Goal: Task Accomplishment & Management: Manage account settings

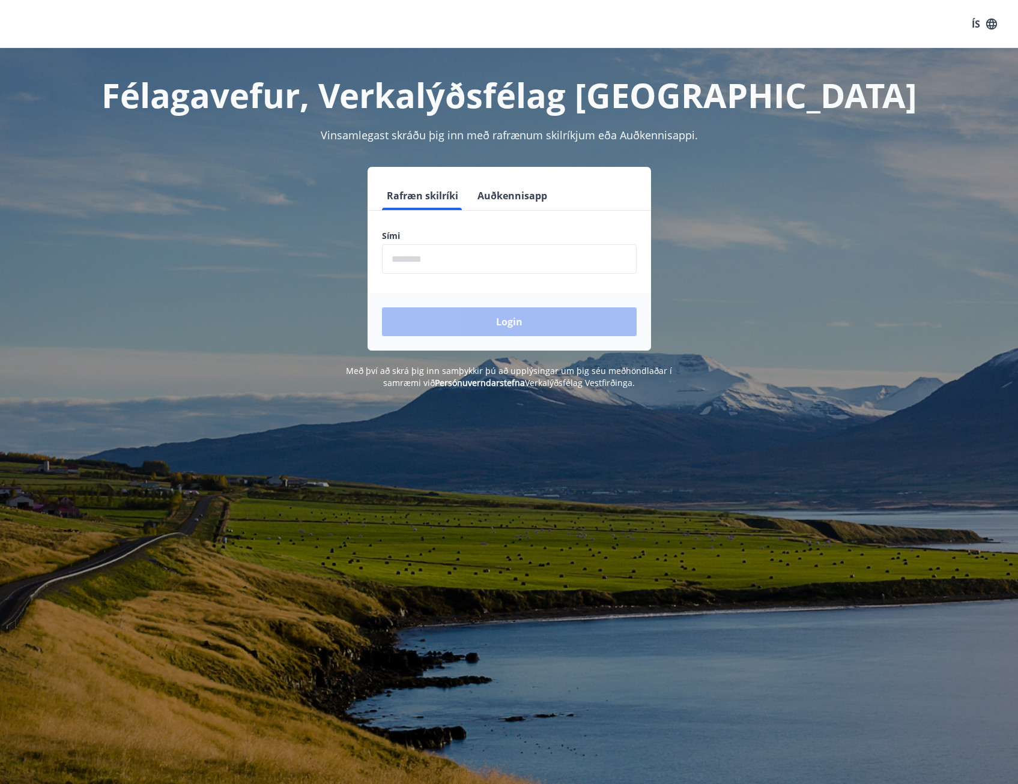
click at [452, 263] on input "phone" at bounding box center [509, 258] width 255 height 29
type input "********"
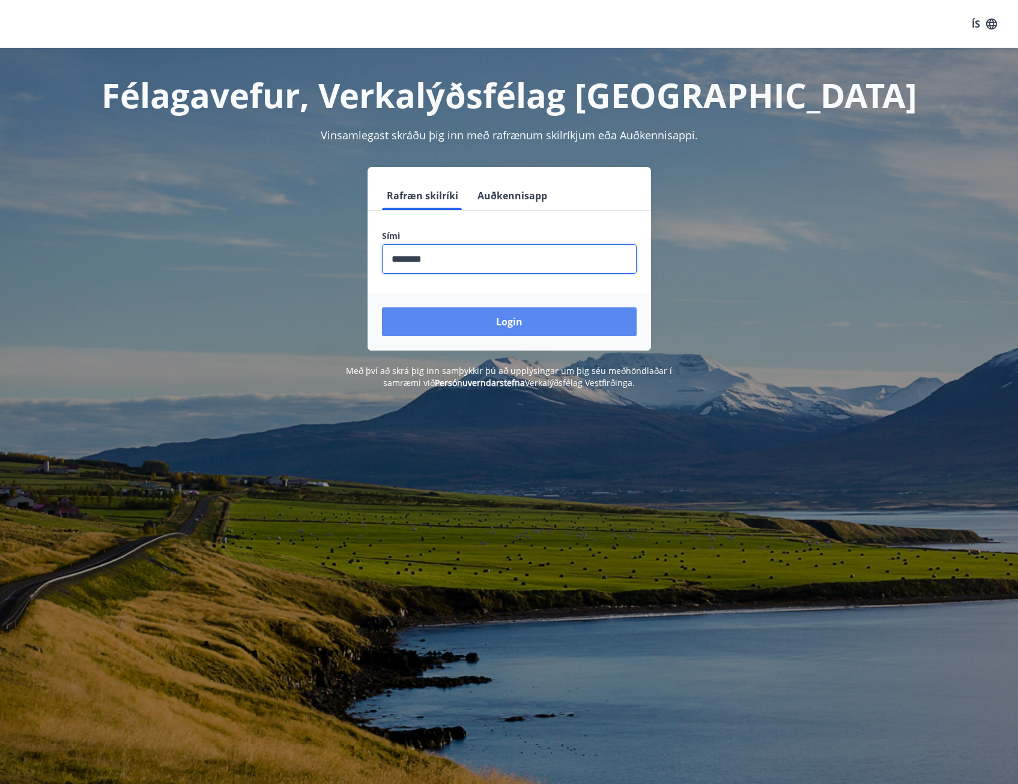
click at [455, 318] on button "Login" at bounding box center [509, 322] width 255 height 29
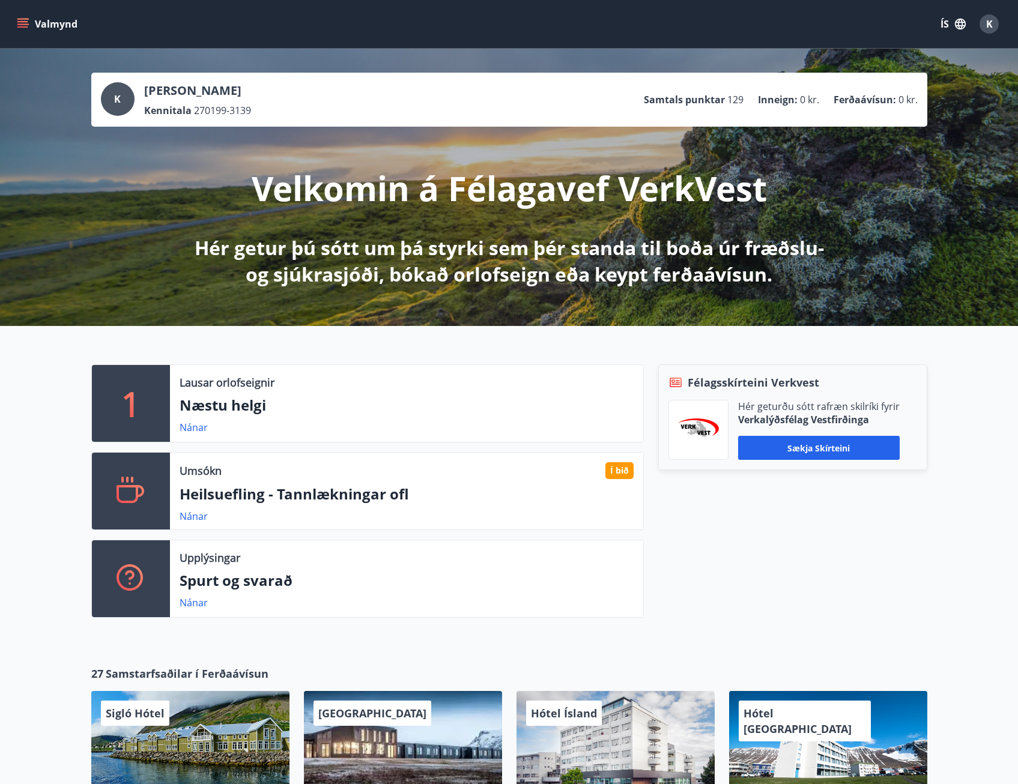
click at [210, 515] on div "Nánar" at bounding box center [199, 516] width 38 height 14
click at [204, 515] on link "Nánar" at bounding box center [194, 516] width 28 height 13
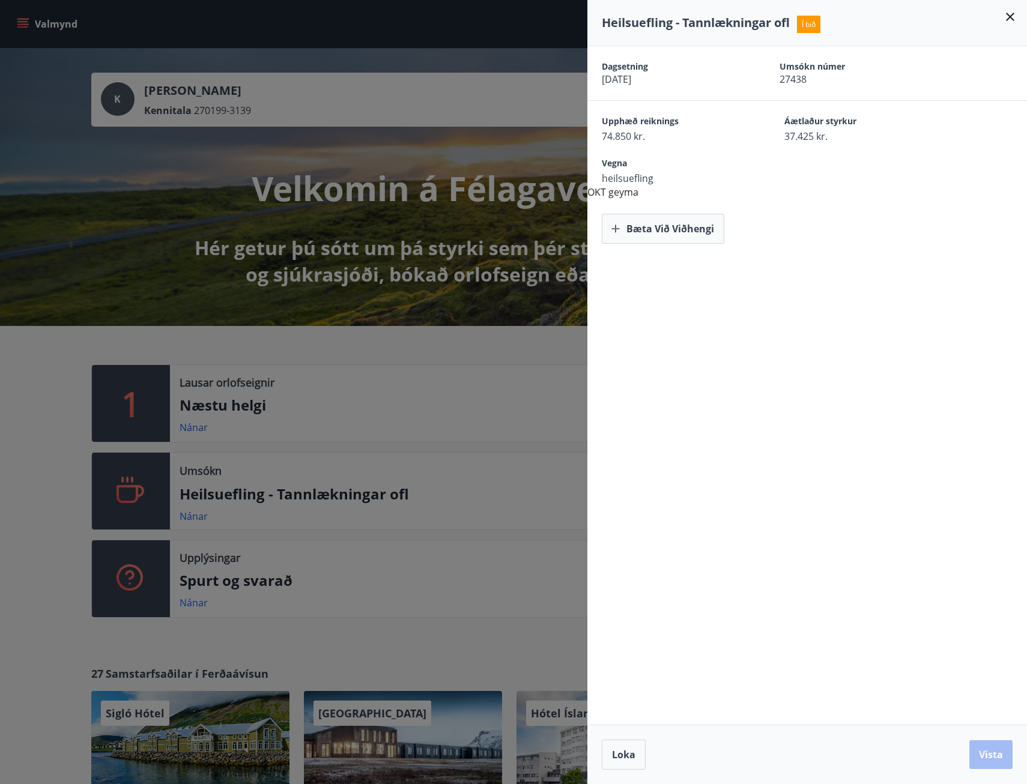
click at [815, 23] on span "Í bið" at bounding box center [808, 24] width 23 height 17
click at [1008, 16] on icon at bounding box center [1010, 17] width 14 height 14
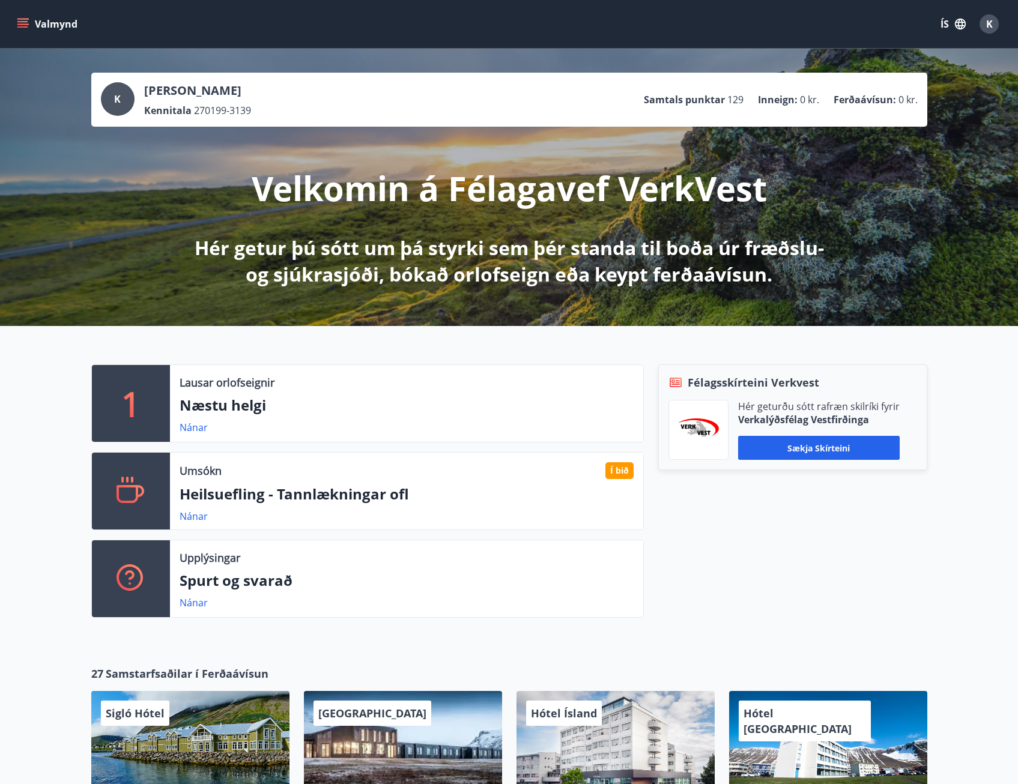
click at [35, 25] on button "Valmynd" at bounding box center [48, 24] width 68 height 22
click at [303, 32] on div "Valmynd ÍS K" at bounding box center [508, 24] width 989 height 29
click at [28, 28] on icon "menu" at bounding box center [23, 24] width 12 height 12
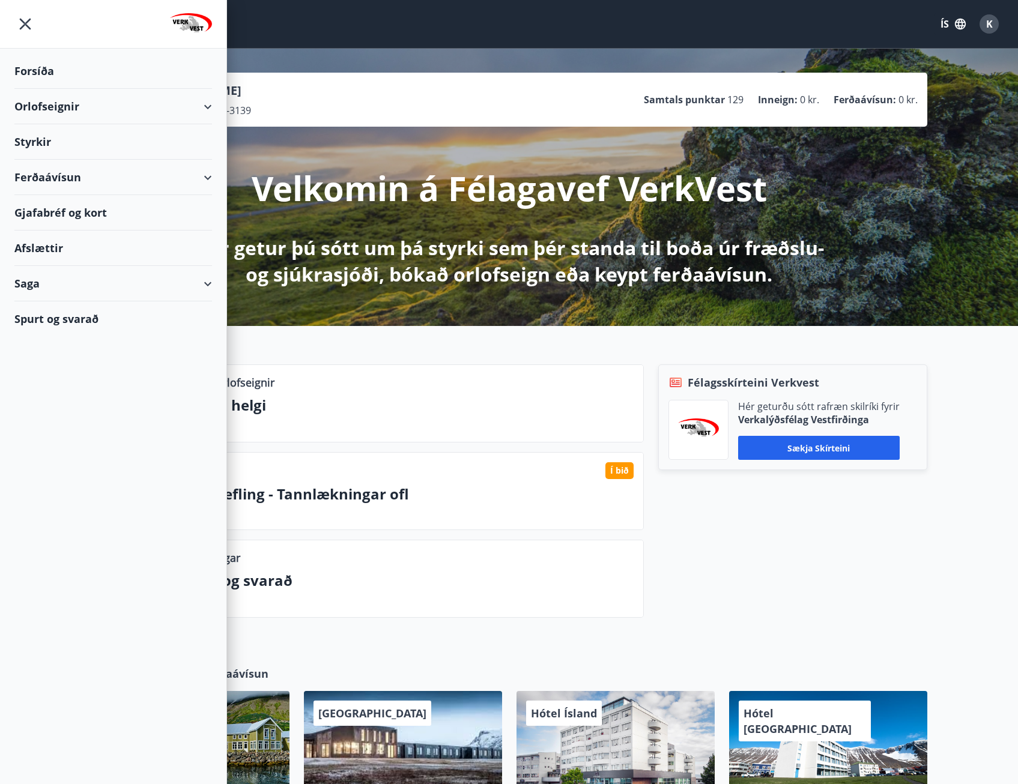
click at [32, 280] on div "Saga" at bounding box center [113, 283] width 198 height 35
click at [53, 438] on div "Styrkjasaga" at bounding box center [113, 440] width 178 height 25
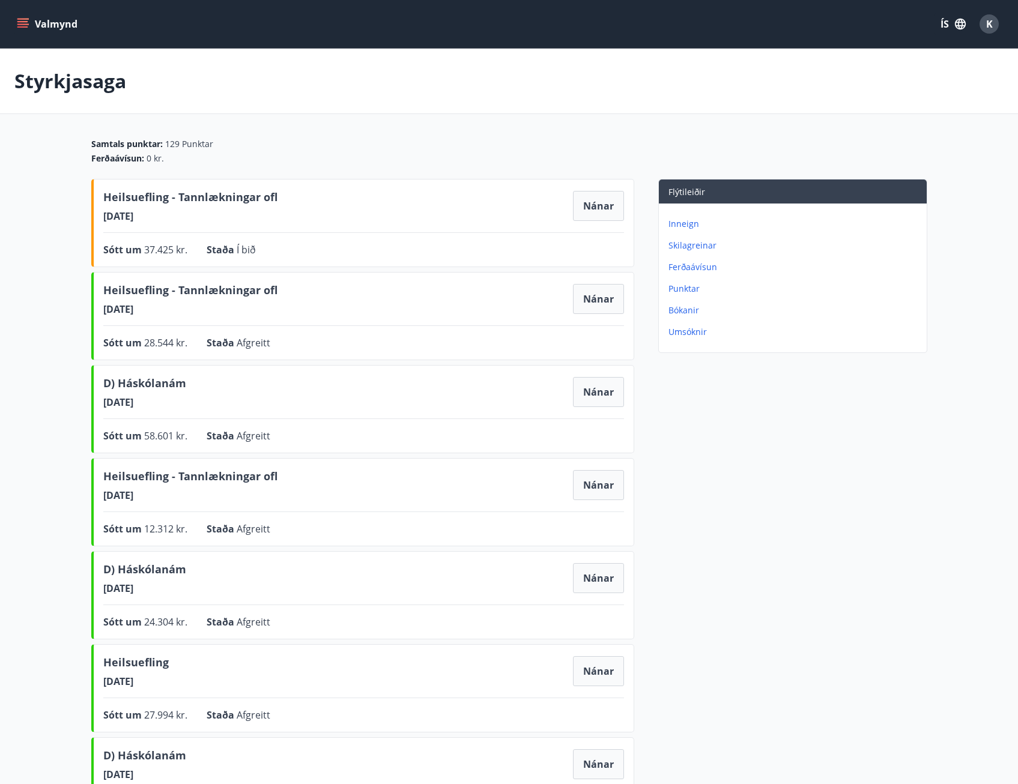
click at [20, 22] on icon "menu" at bounding box center [22, 21] width 11 height 1
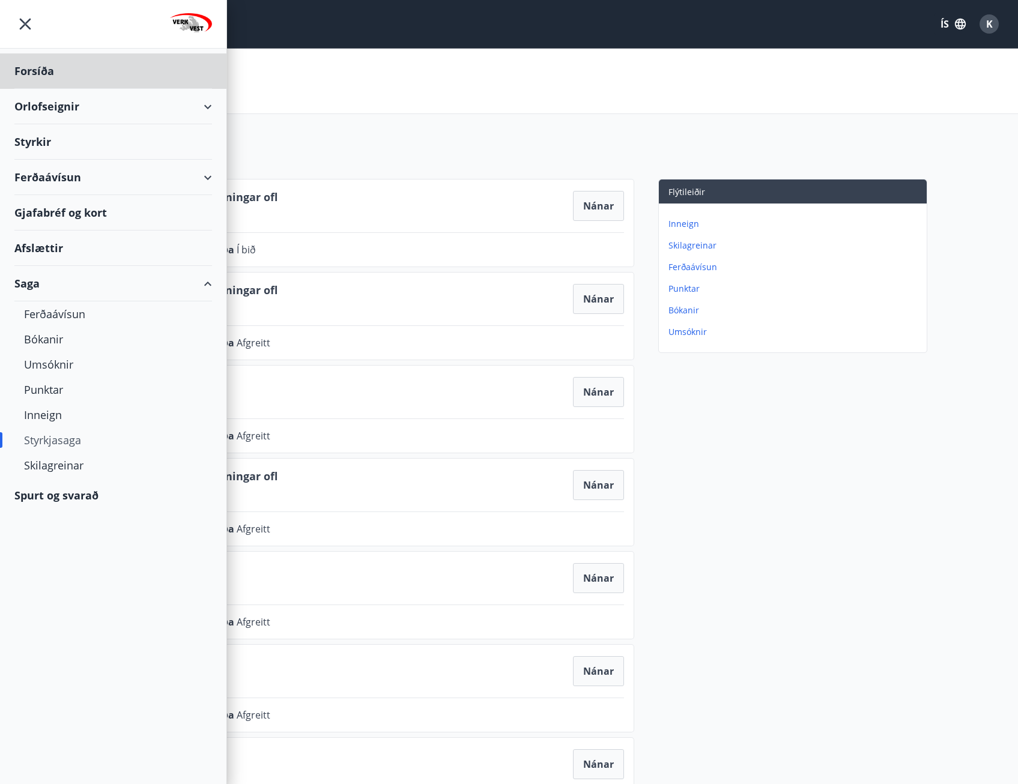
click at [38, 138] on div "Styrkir" at bounding box center [113, 141] width 198 height 35
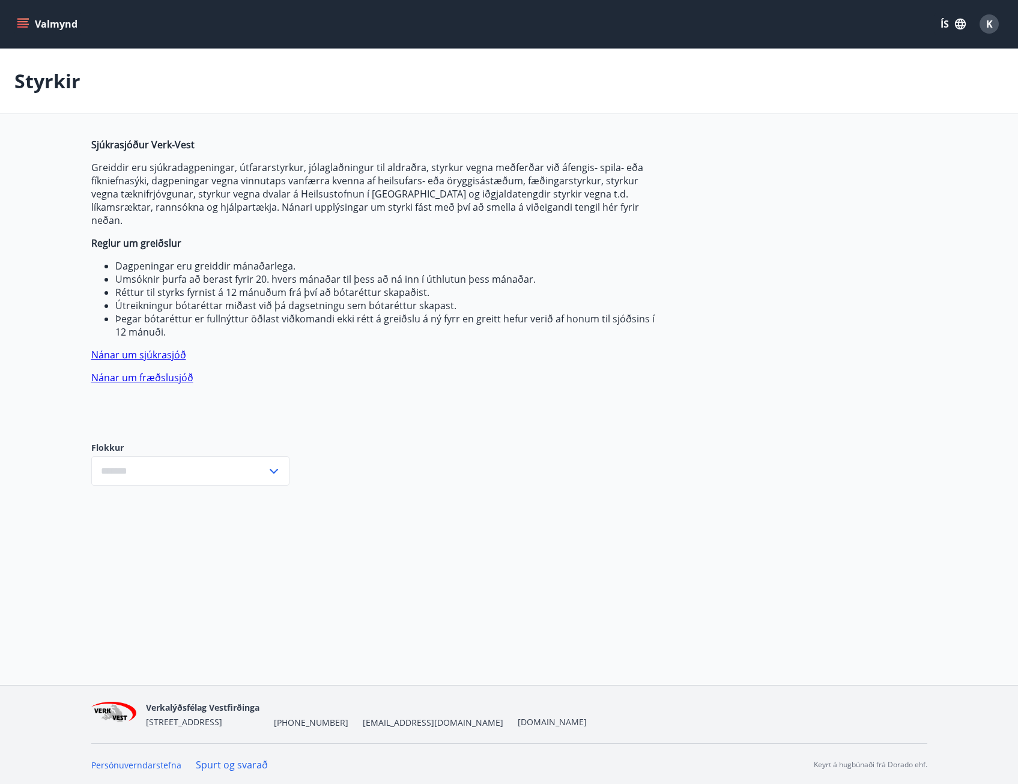
type input "***"
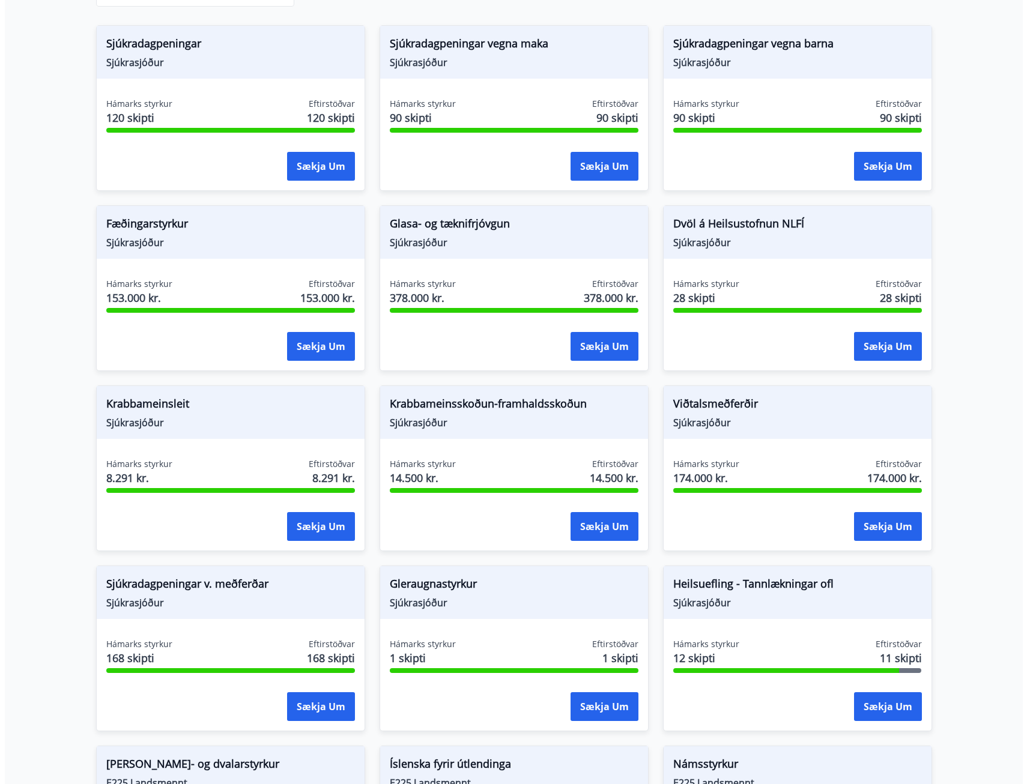
scroll to position [480, 0]
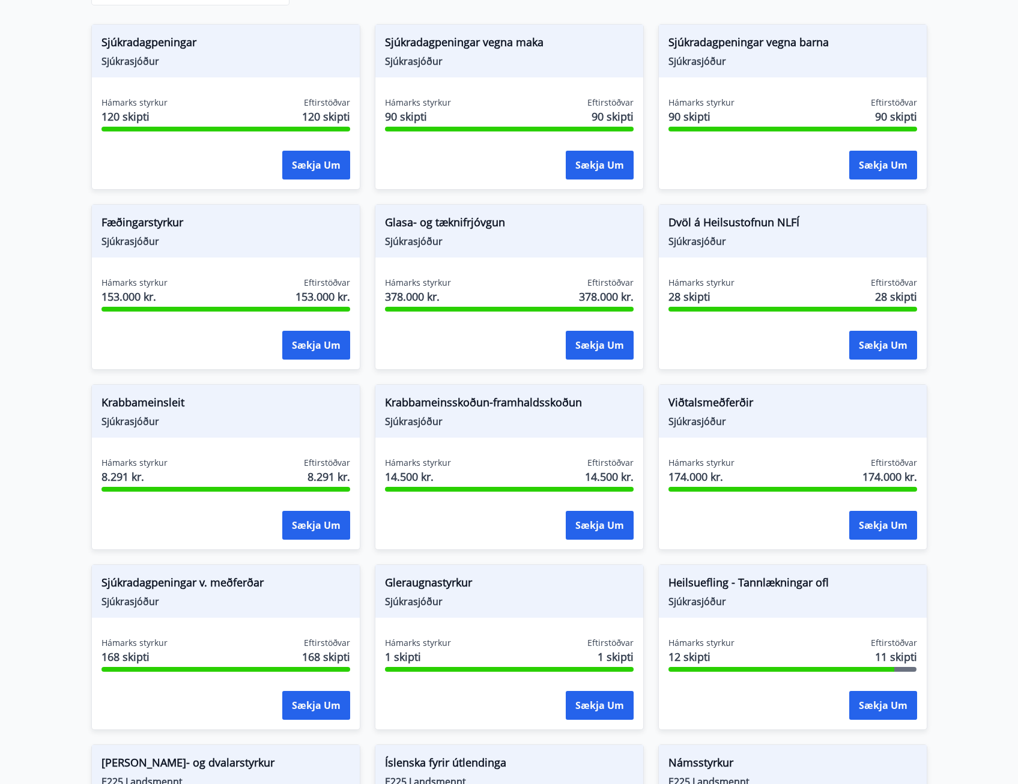
click at [862, 595] on span "Sjúkrasjóður" at bounding box center [792, 601] width 249 height 13
click at [873, 692] on button "Sækja um" at bounding box center [883, 705] width 68 height 29
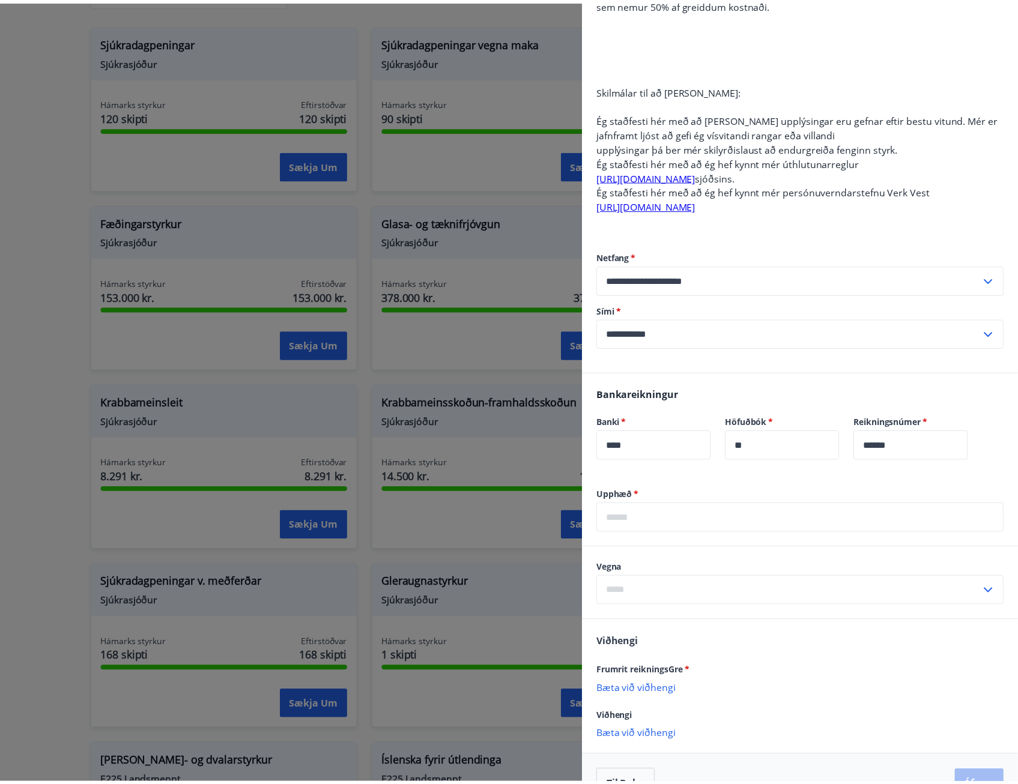
scroll to position [363, 0]
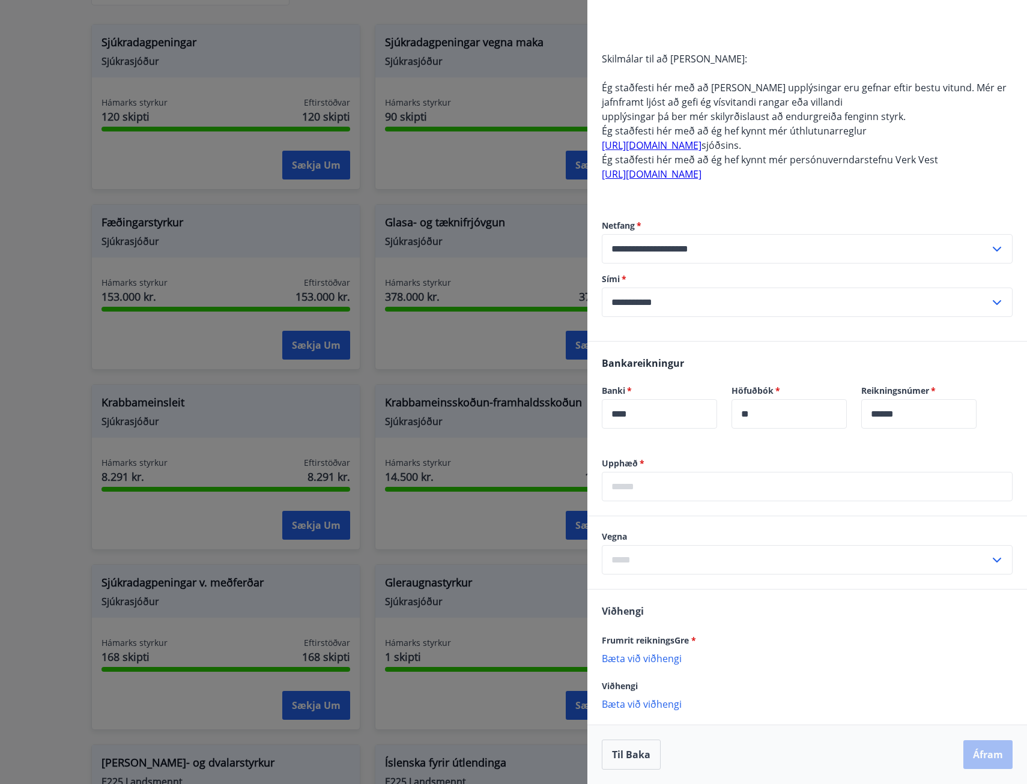
click at [77, 364] on div at bounding box center [513, 392] width 1027 height 784
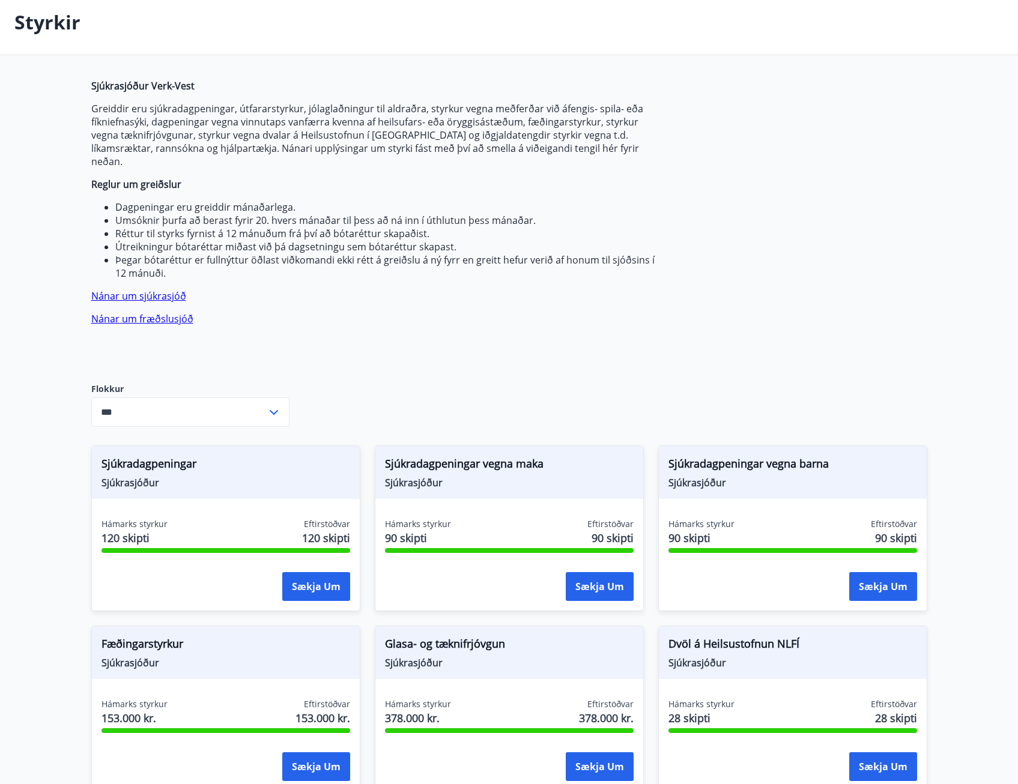
scroll to position [0, 0]
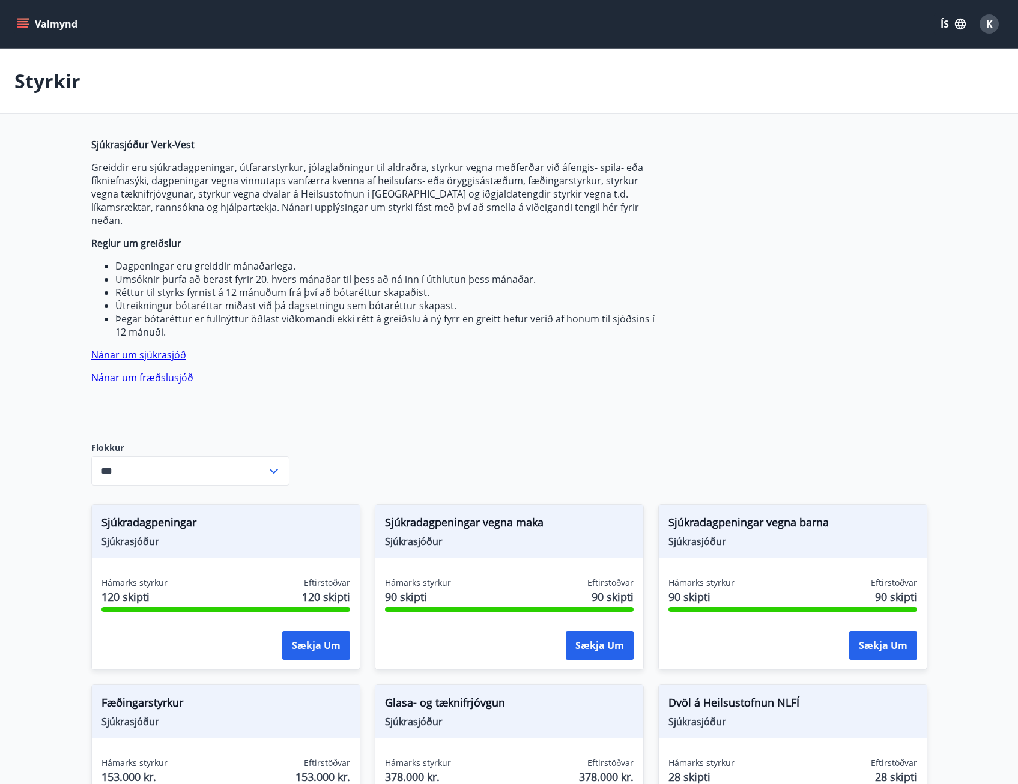
click at [37, 68] on p "Styrkir" at bounding box center [47, 81] width 66 height 26
click at [37, 78] on p "Styrkir" at bounding box center [47, 81] width 66 height 26
drag, startPoint x: 49, startPoint y: 11, endPoint x: 47, endPoint y: 18, distance: 7.6
click at [49, 14] on div "Valmynd ÍS K" at bounding box center [508, 24] width 989 height 29
click at [38, 25] on button "Valmynd" at bounding box center [48, 24] width 68 height 22
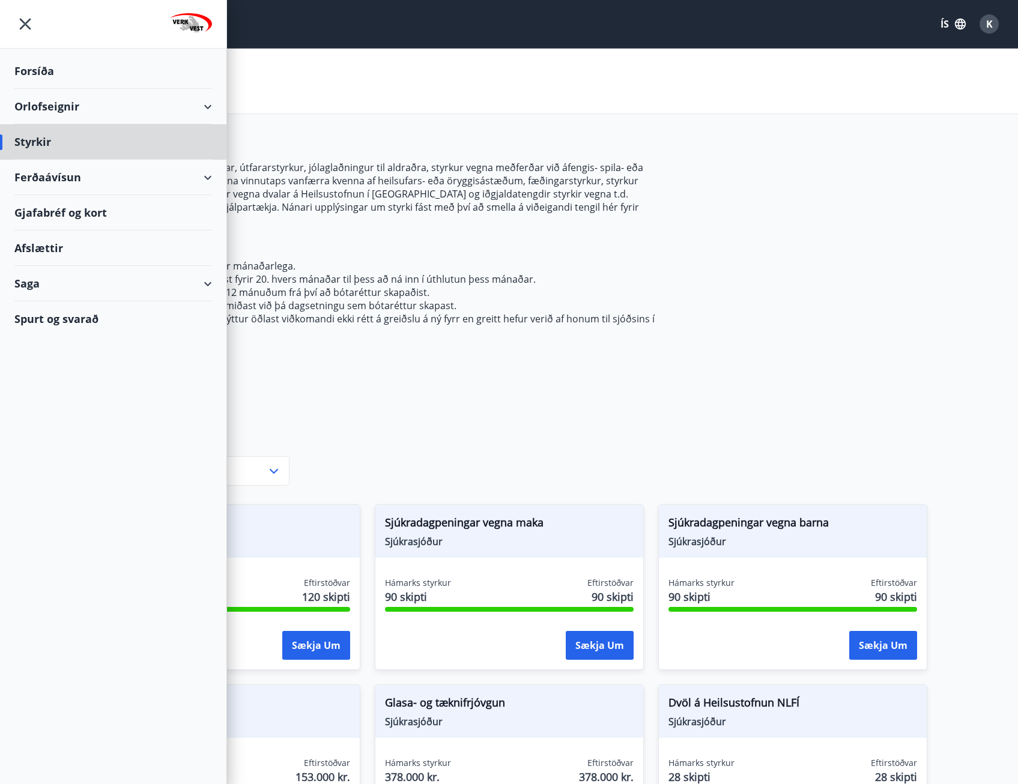
click at [68, 79] on div "Forsíða" at bounding box center [113, 70] width 198 height 35
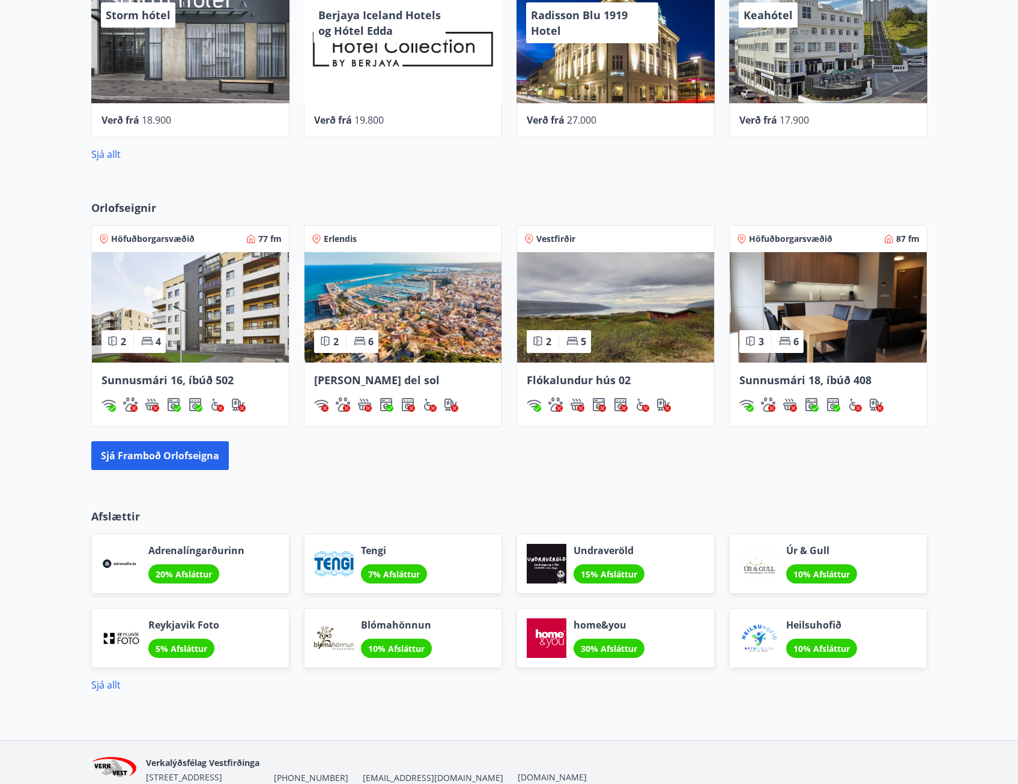
scroll to position [756, 0]
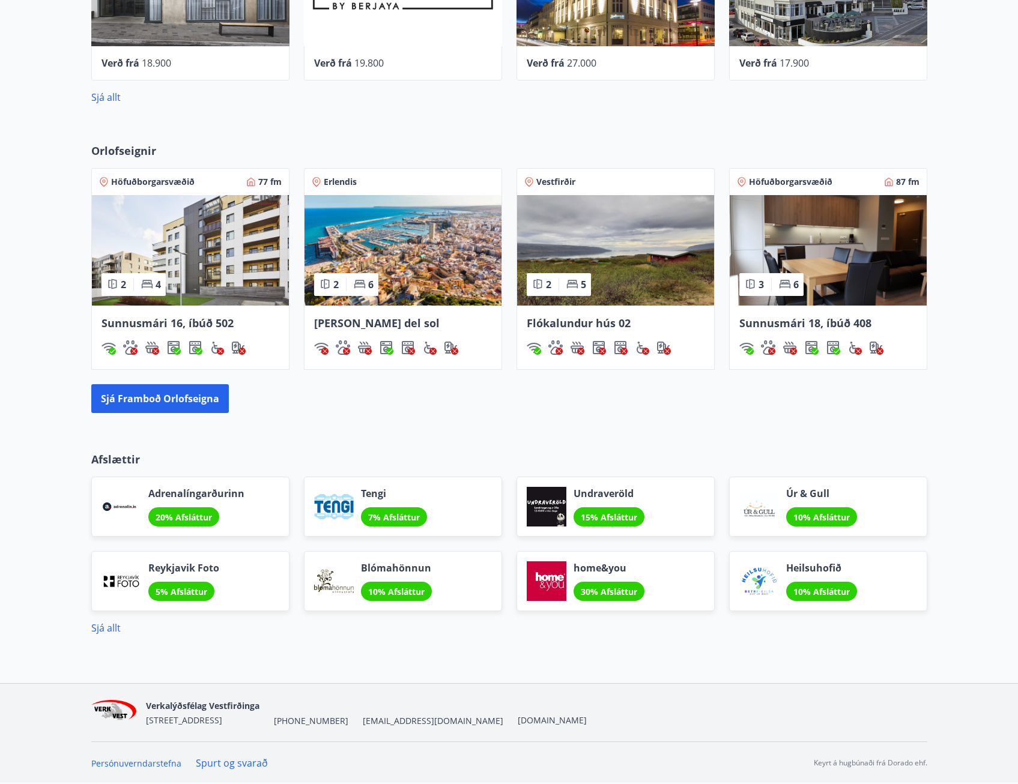
click at [617, 566] on span "home&you" at bounding box center [609, 568] width 71 height 13
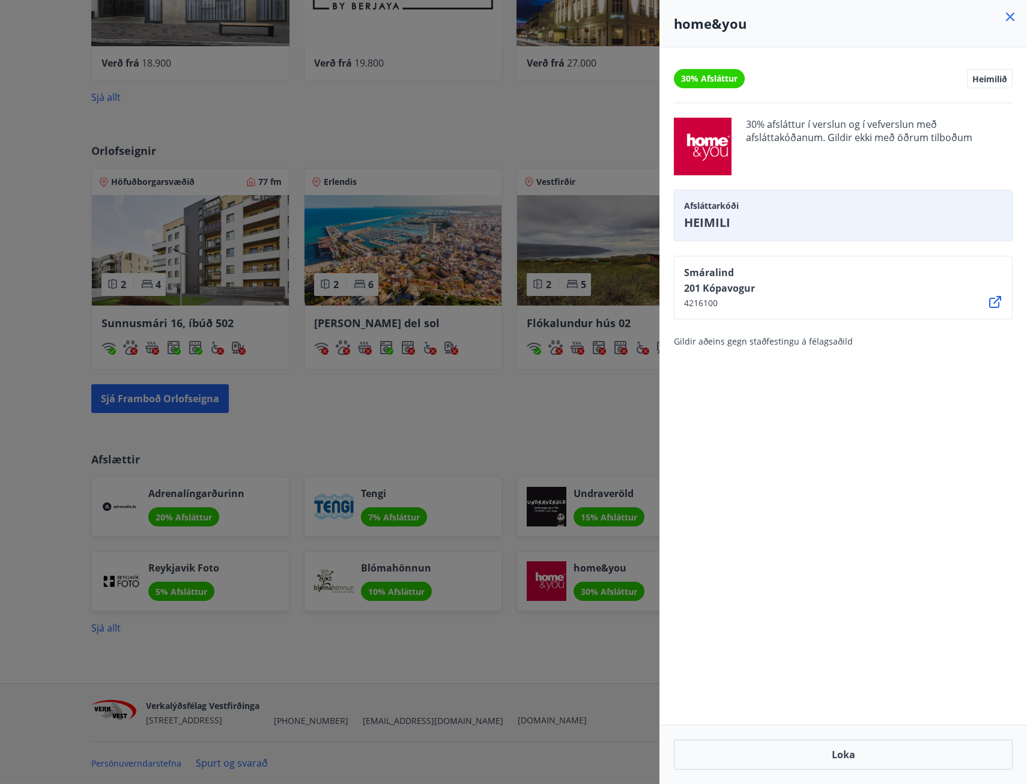
click at [548, 635] on div at bounding box center [513, 392] width 1027 height 784
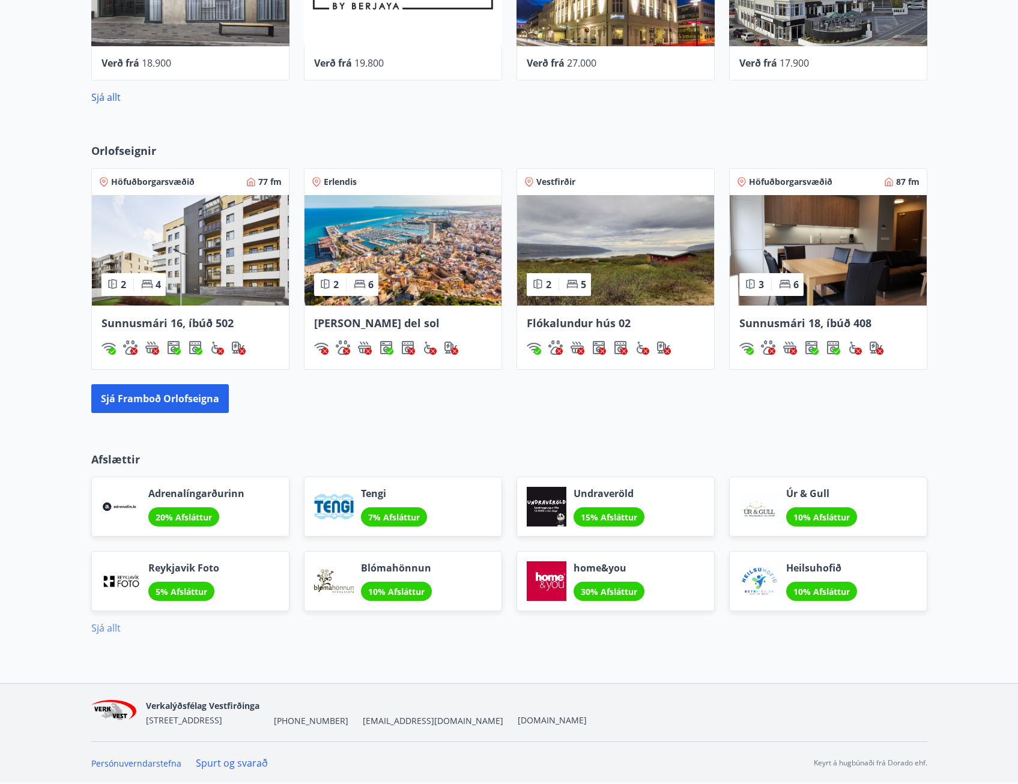
click at [106, 625] on link "Sjá allt" at bounding box center [105, 628] width 29 height 13
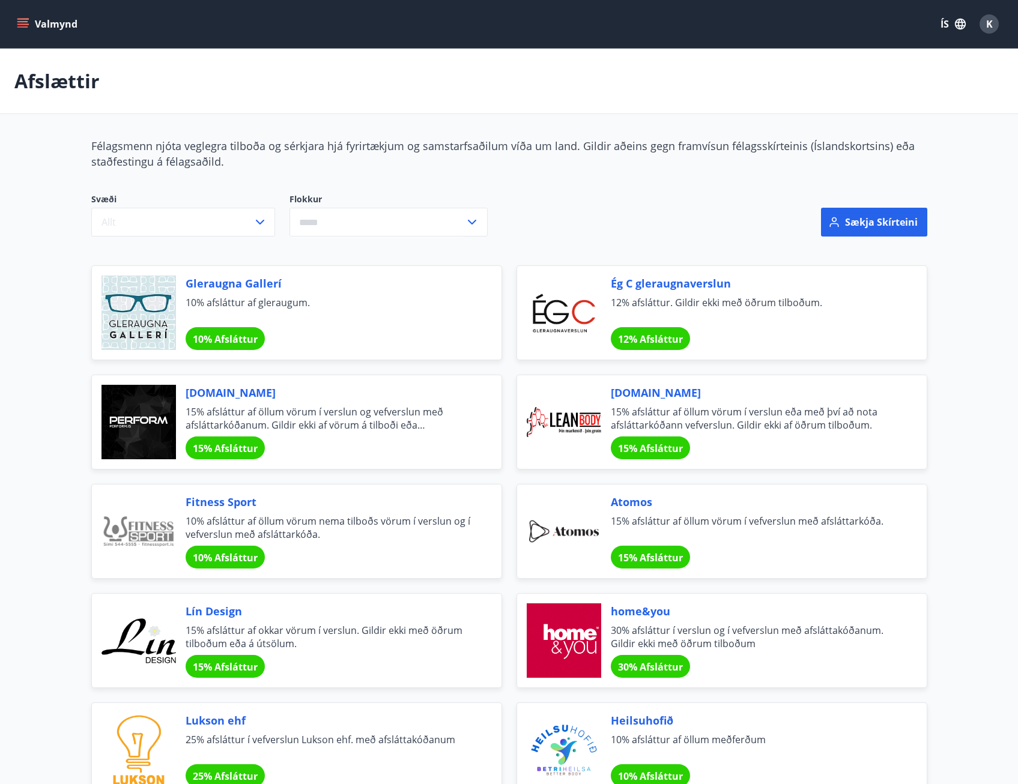
click at [68, 21] on button "Valmynd" at bounding box center [48, 24] width 68 height 22
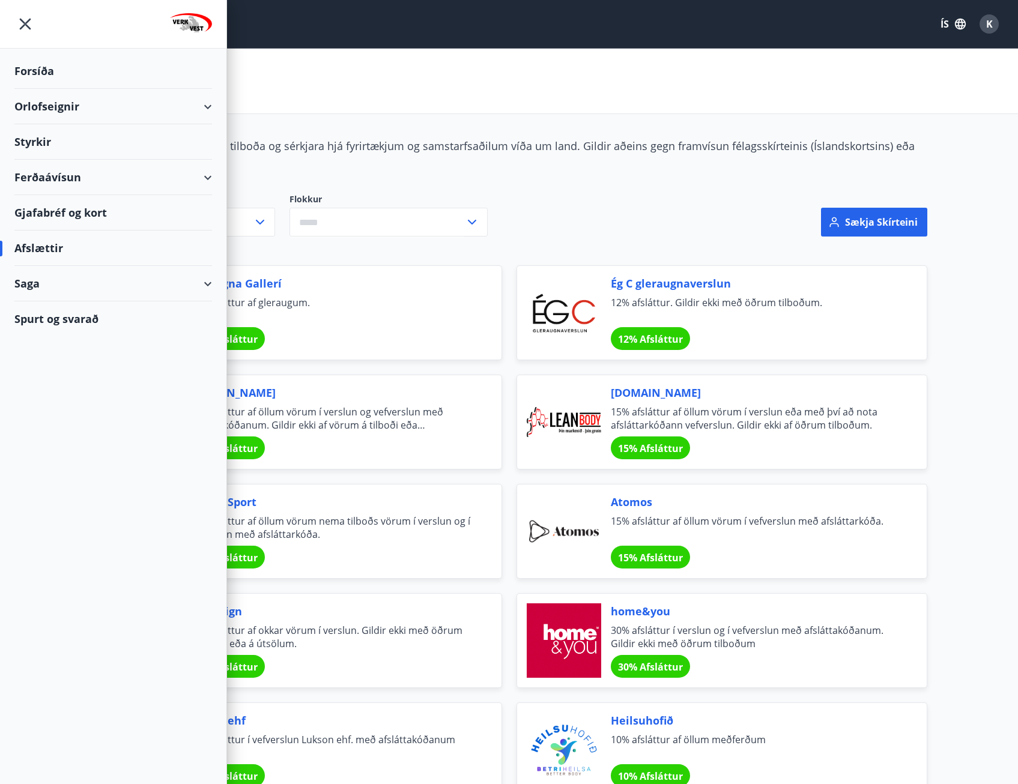
click at [39, 112] on div "Orlofseignir" at bounding box center [113, 106] width 198 height 35
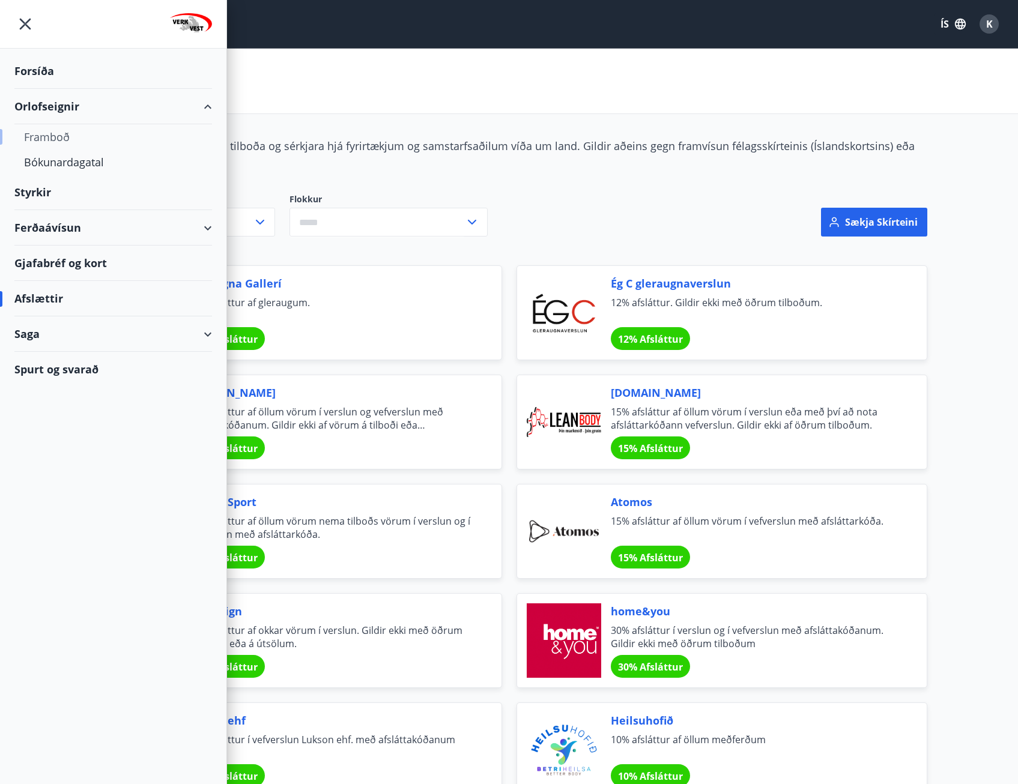
click at [50, 139] on div "Framboð" at bounding box center [113, 136] width 178 height 25
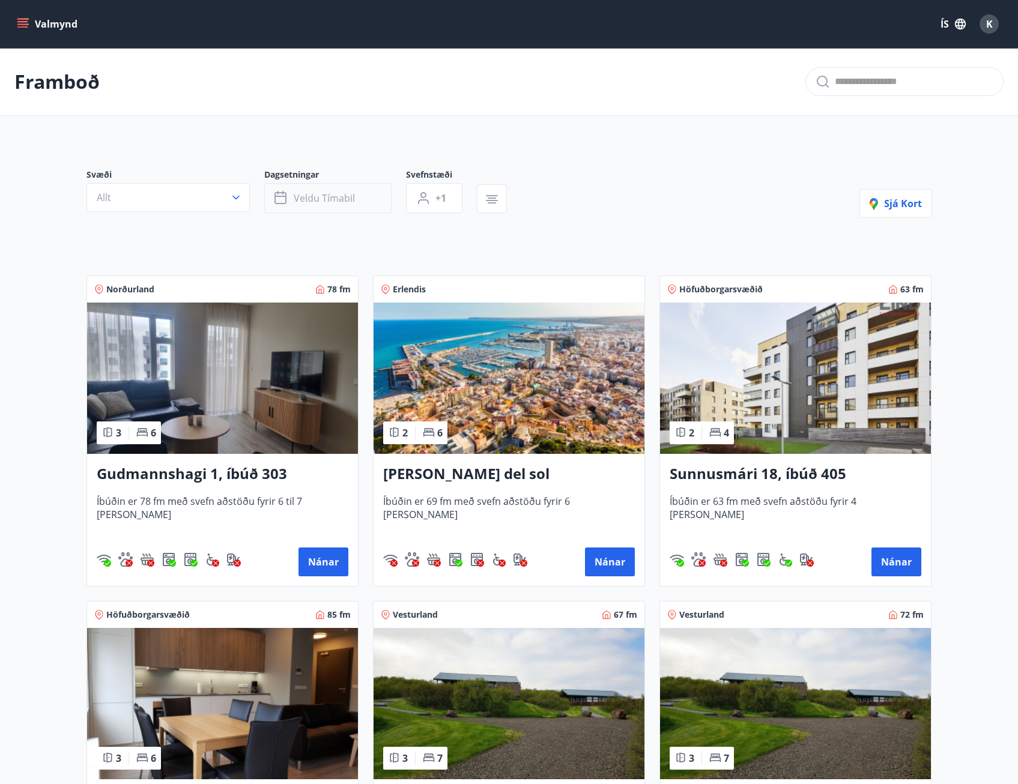
click at [348, 202] on span "Veldu tímabil" at bounding box center [324, 198] width 61 height 13
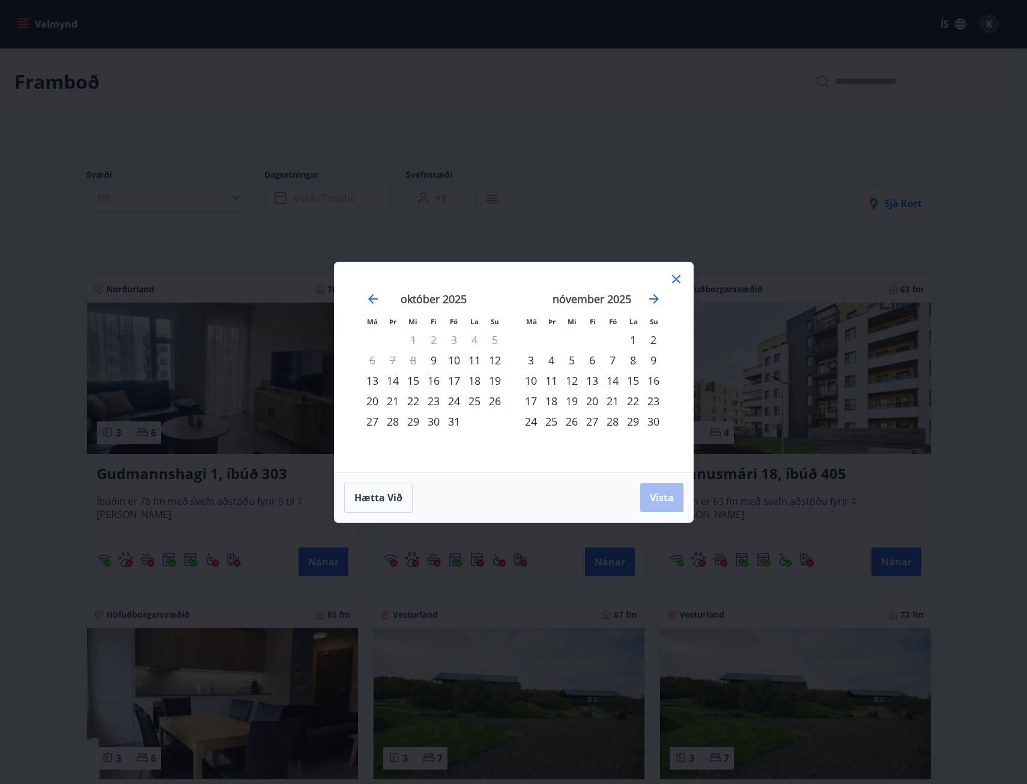
click at [613, 380] on div "14" at bounding box center [612, 381] width 20 height 20
click at [535, 399] on div "17" at bounding box center [531, 401] width 20 height 20
click at [654, 491] on span "Vista" at bounding box center [662, 497] width 24 height 13
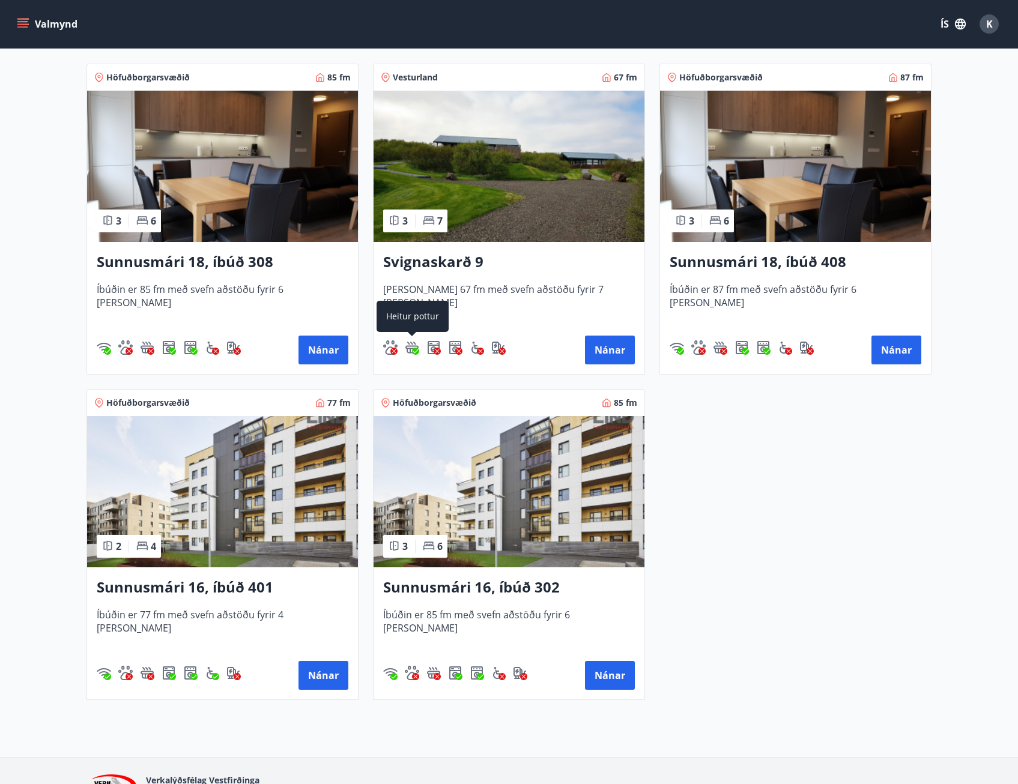
scroll to position [240, 0]
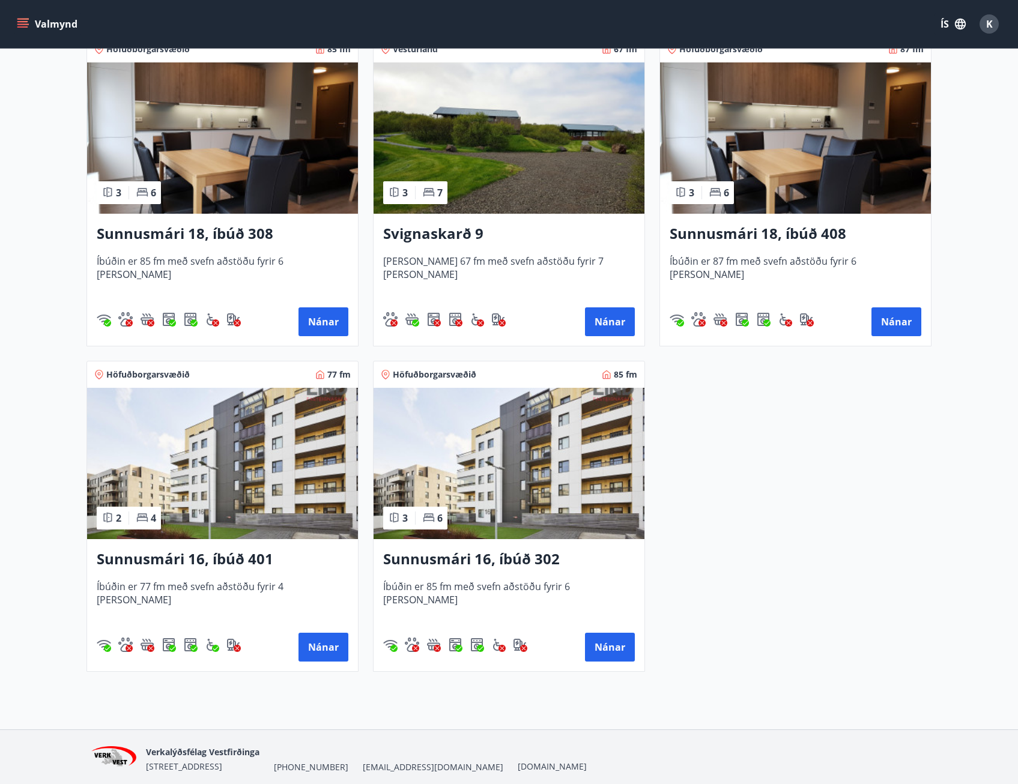
click at [225, 518] on img at bounding box center [222, 463] width 271 height 151
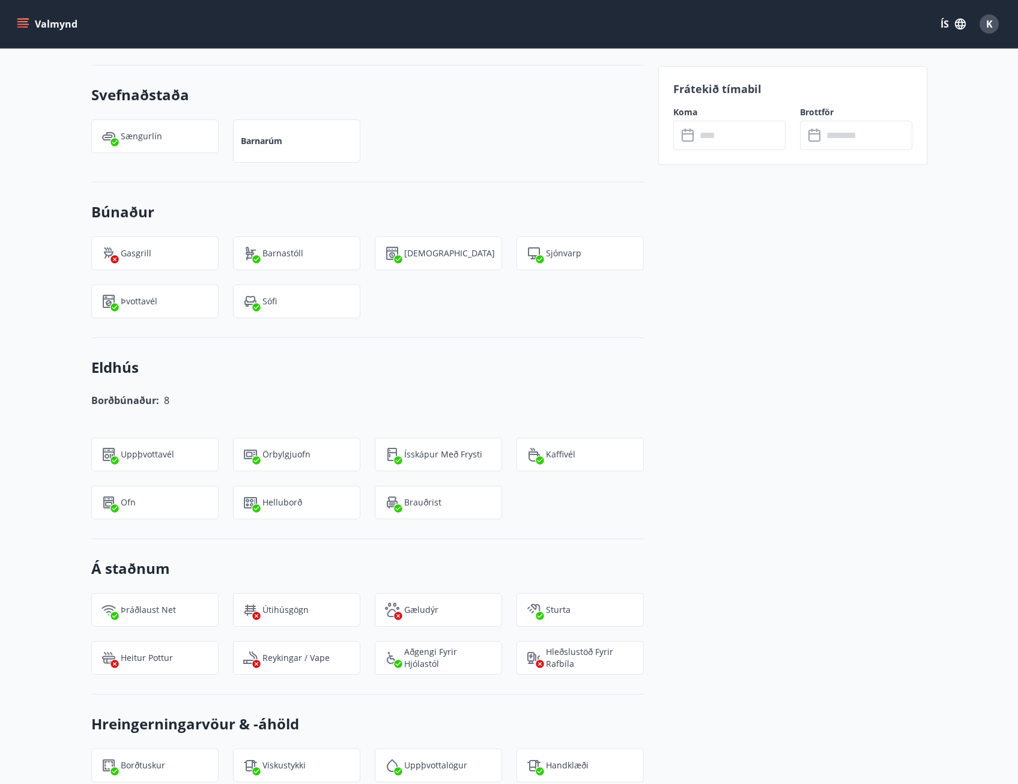
scroll to position [601, 0]
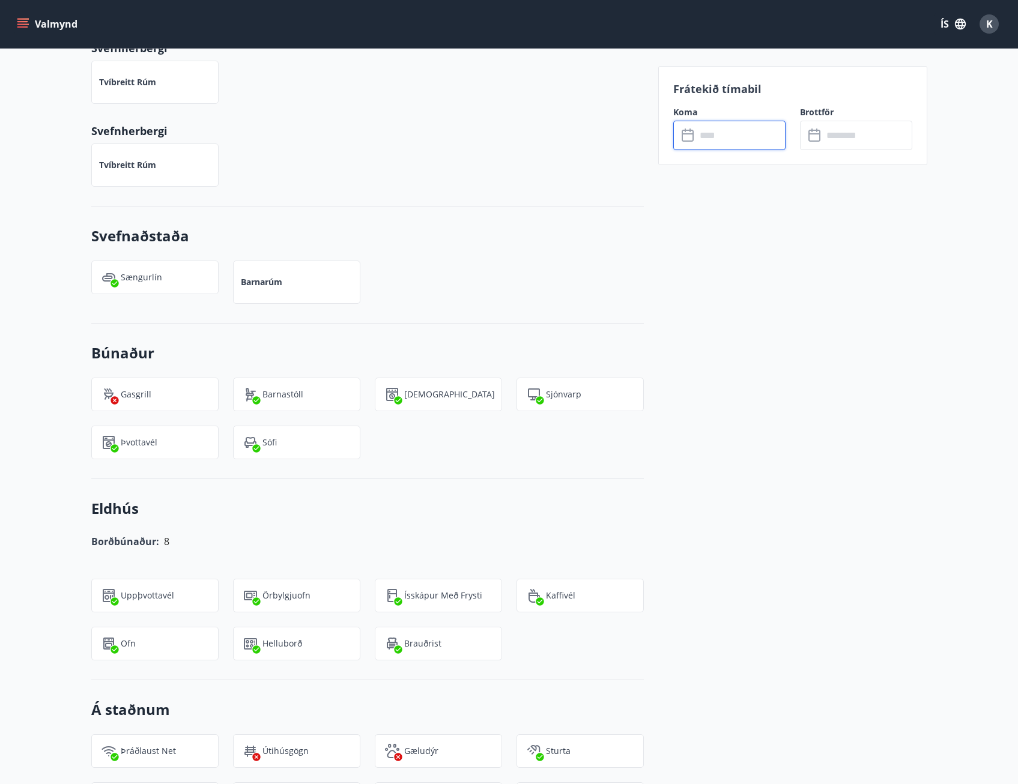
click at [739, 132] on input "text" at bounding box center [740, 135] width 89 height 29
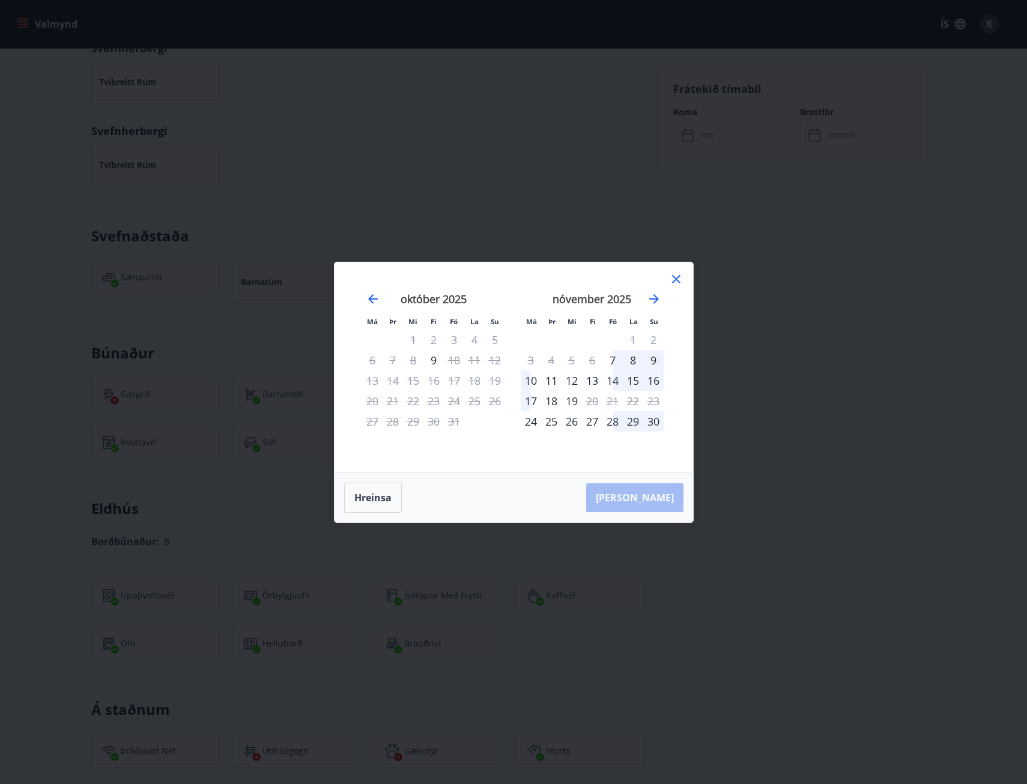
click at [620, 379] on div "14" at bounding box center [612, 381] width 20 height 20
click at [530, 402] on div "17" at bounding box center [531, 401] width 20 height 20
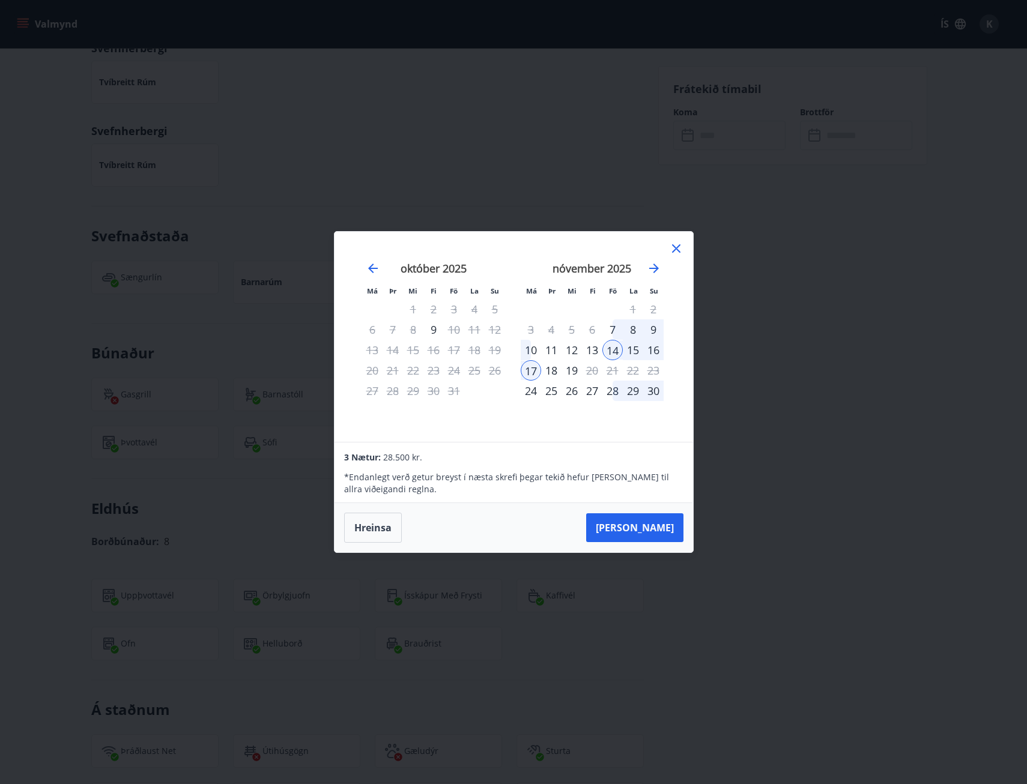
click at [682, 249] on icon at bounding box center [676, 248] width 14 height 14
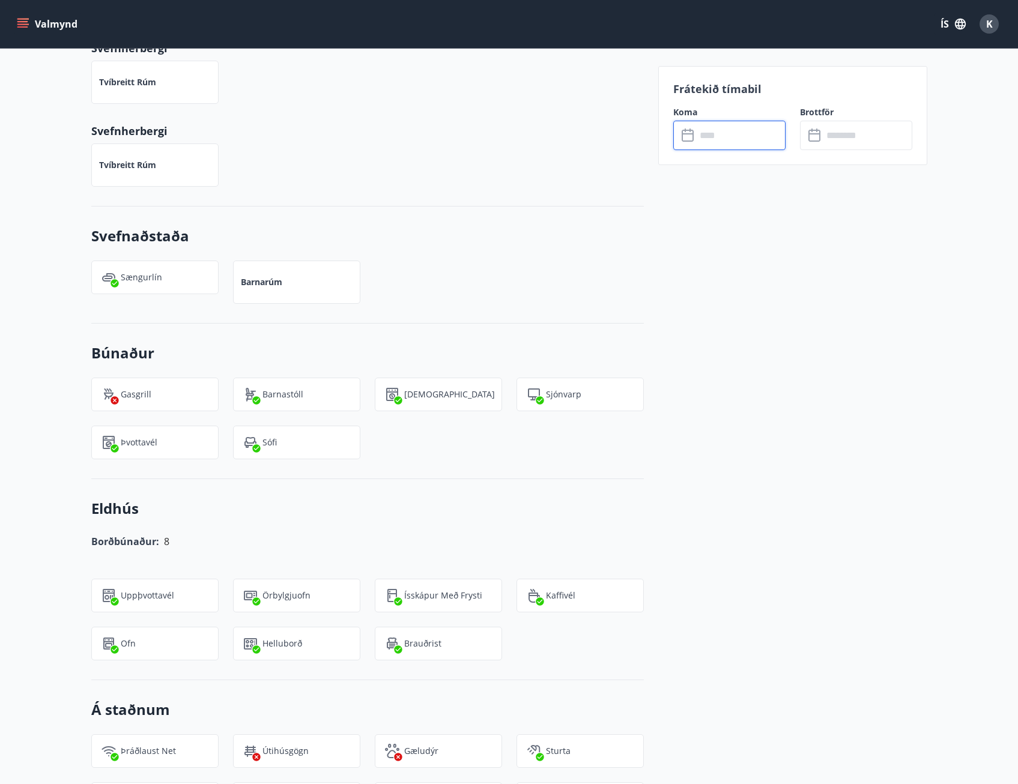
click at [22, 18] on icon "menu" at bounding box center [23, 24] width 12 height 12
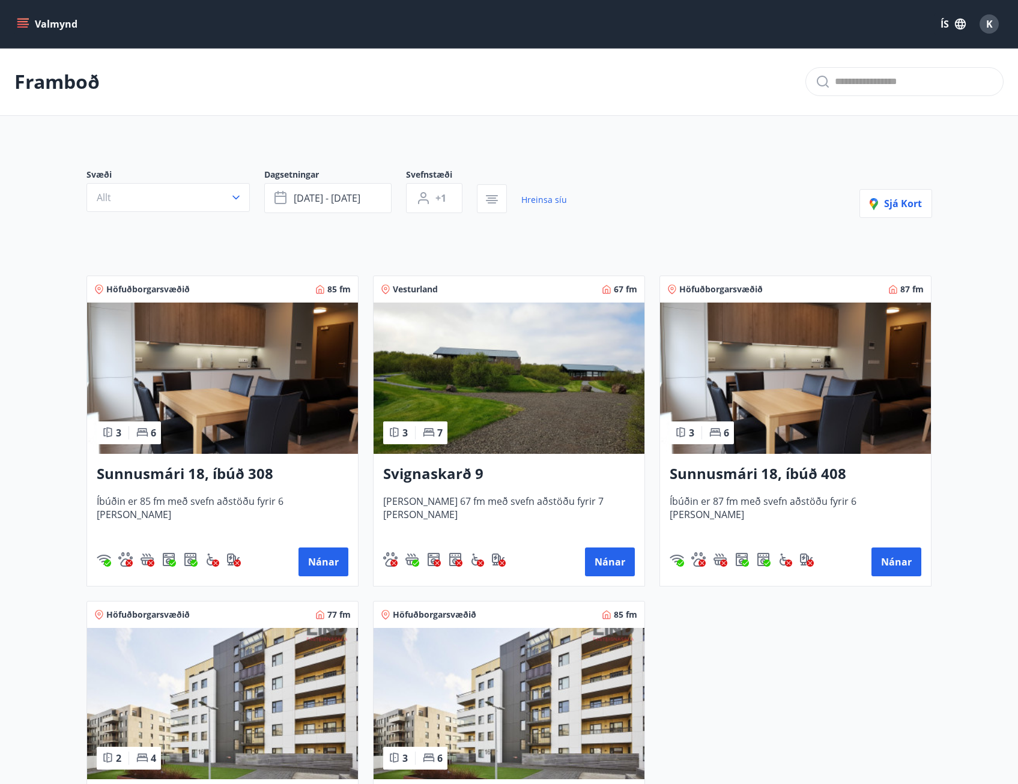
click at [511, 389] on img at bounding box center [509, 378] width 271 height 151
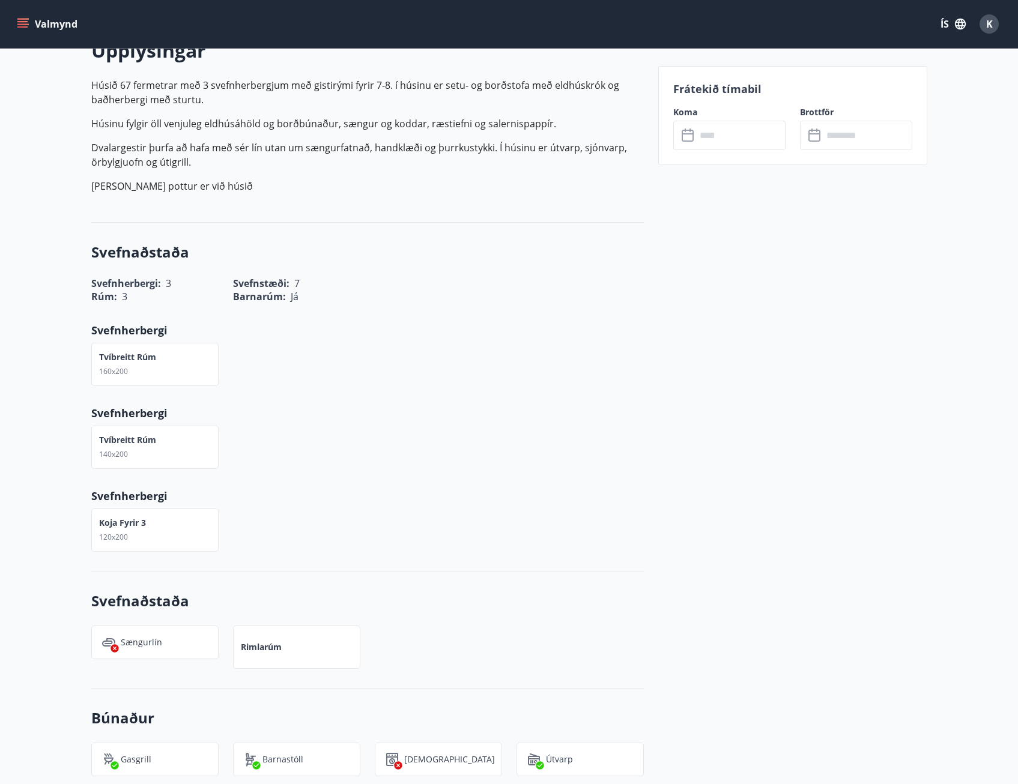
scroll to position [341, 0]
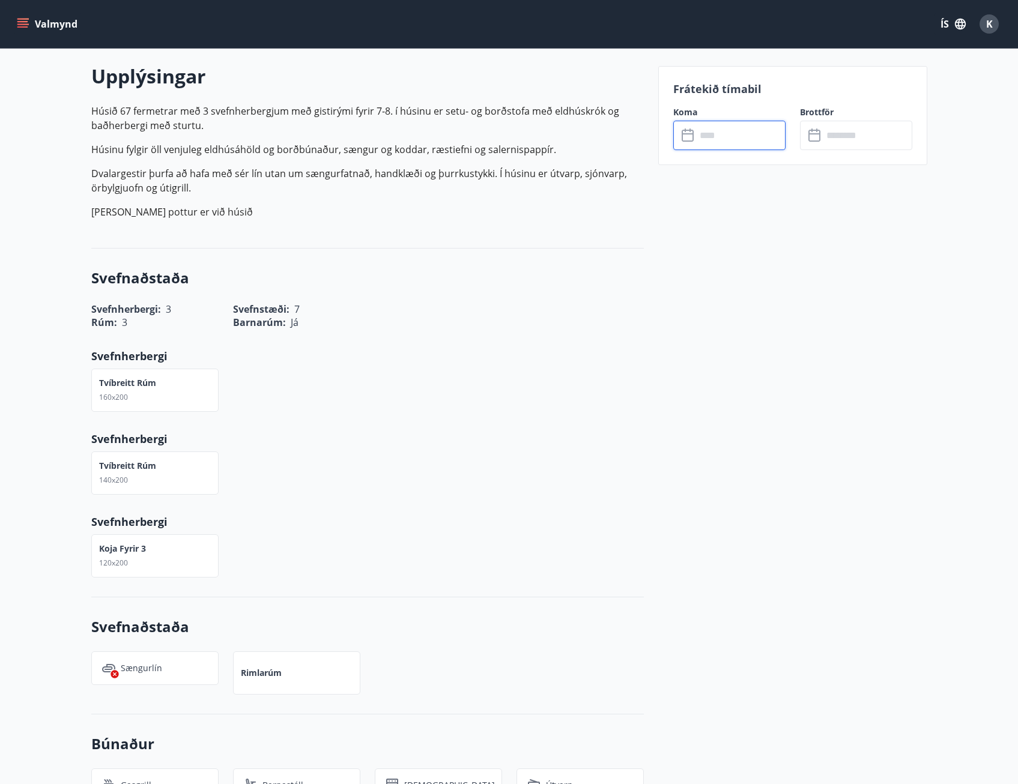
drag, startPoint x: 732, startPoint y: 132, endPoint x: 750, endPoint y: 127, distance: 18.2
click at [750, 127] on input "text" at bounding box center [740, 135] width 89 height 29
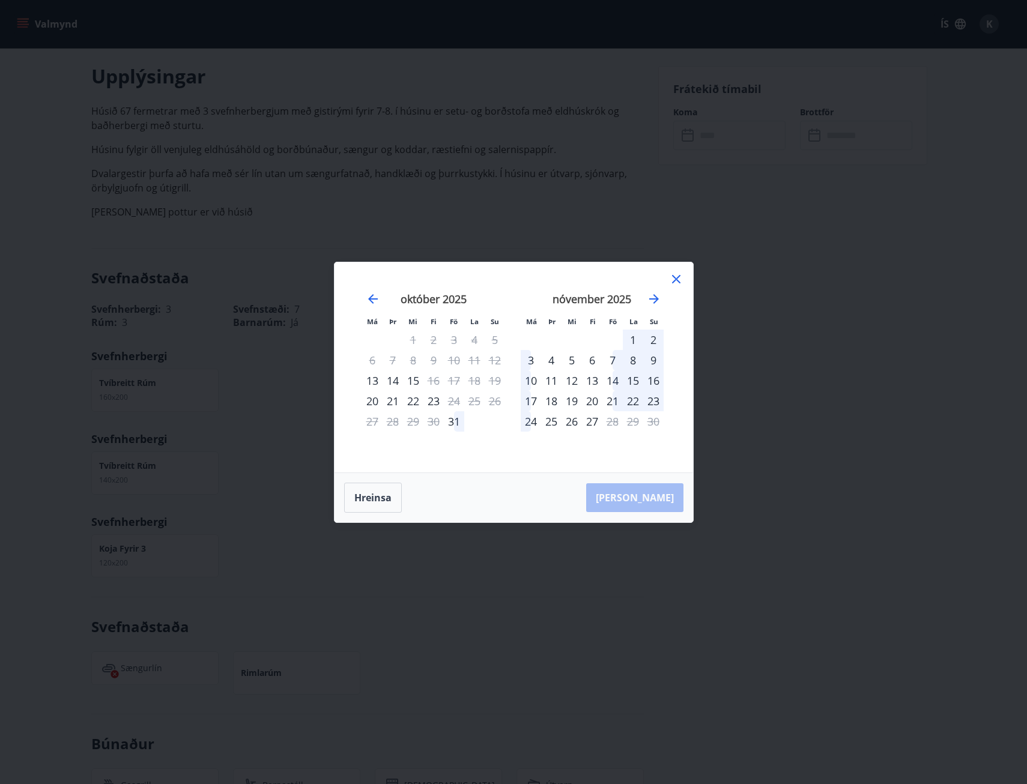
click at [674, 273] on icon at bounding box center [676, 279] width 14 height 14
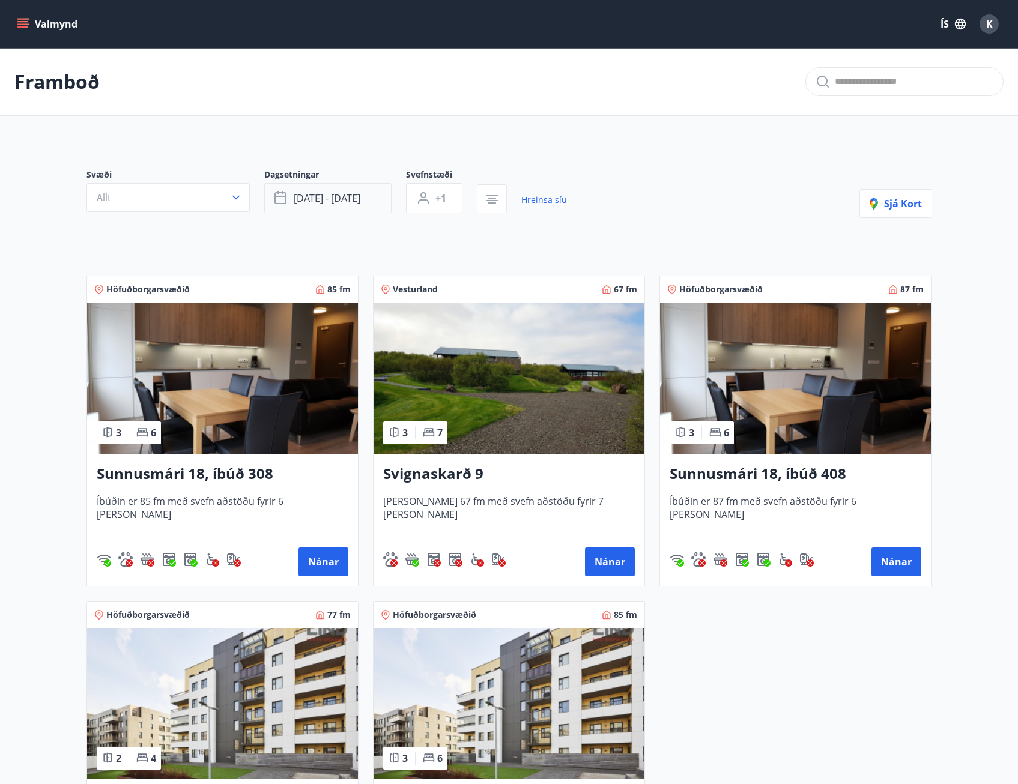
click at [368, 193] on button "nóv 14 - nóv 17" at bounding box center [327, 198] width 127 height 30
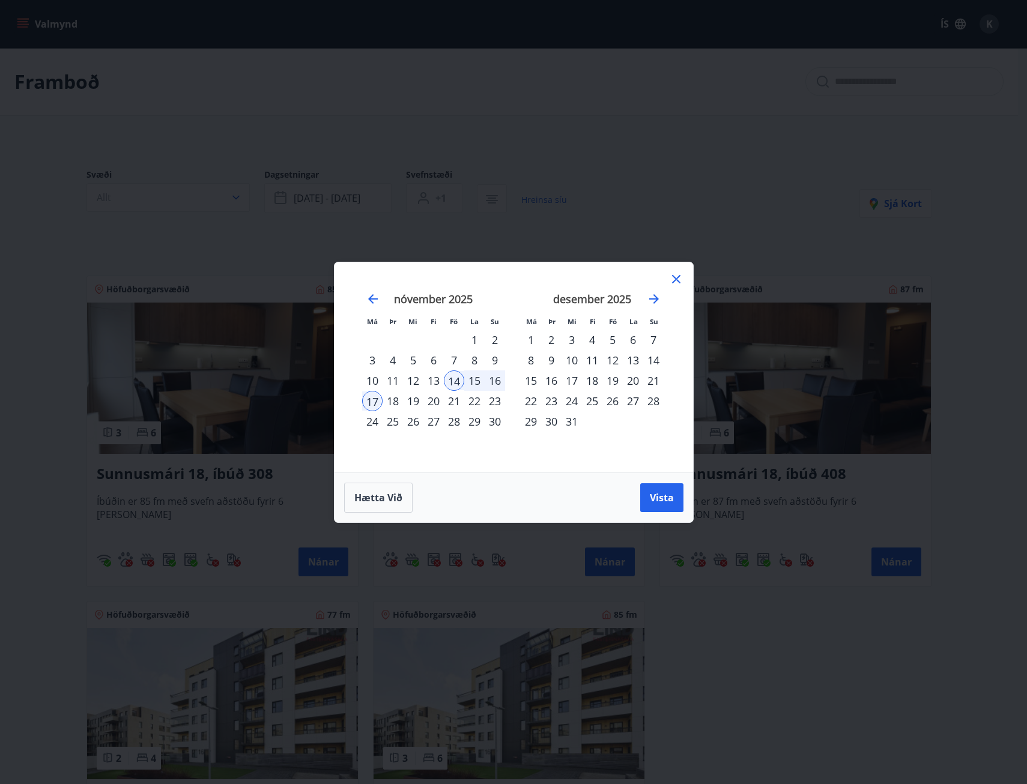
click at [659, 153] on div "Má Þr Mi Fi Fö La Su Má Þr Mi Fi Fö La Su október 2025 1 2 3 4 5 6 7 8 9 10 11 …" at bounding box center [513, 392] width 1027 height 784
click at [683, 281] on div "Má Þr Mi Fi Fö La Su Má Þr Mi Fi Fö La Su október 2025 1 2 3 4 5 6 7 8 9 10 11 …" at bounding box center [514, 367] width 359 height 210
drag, startPoint x: 683, startPoint y: 281, endPoint x: 675, endPoint y: 279, distance: 8.2
click at [675, 279] on icon at bounding box center [676, 279] width 8 height 8
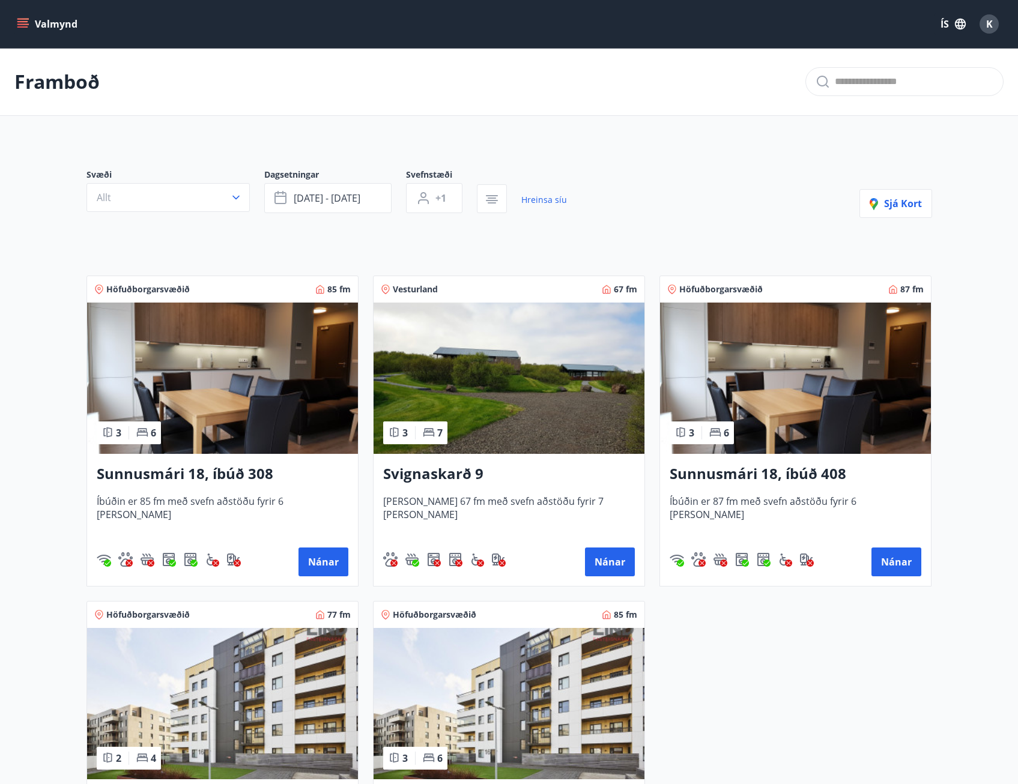
click at [46, 18] on button "Valmynd" at bounding box center [48, 24] width 68 height 22
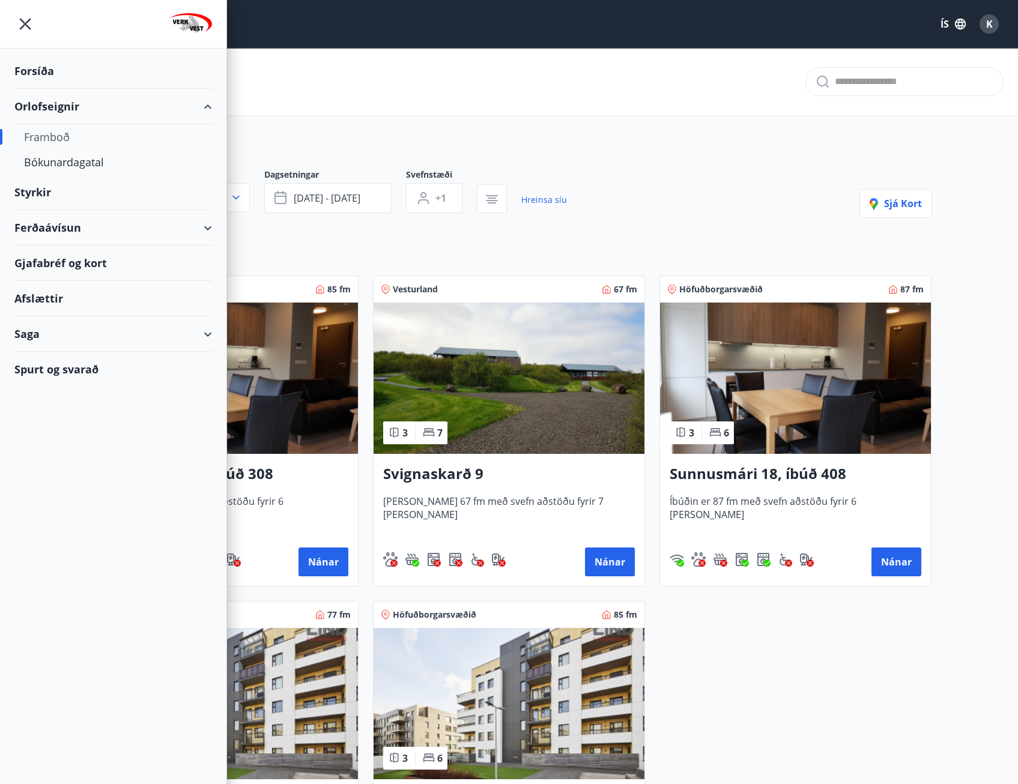
drag, startPoint x: 354, startPoint y: 61, endPoint x: 274, endPoint y: 61, distance: 79.9
click at [347, 61] on div "Framboð" at bounding box center [509, 82] width 1018 height 68
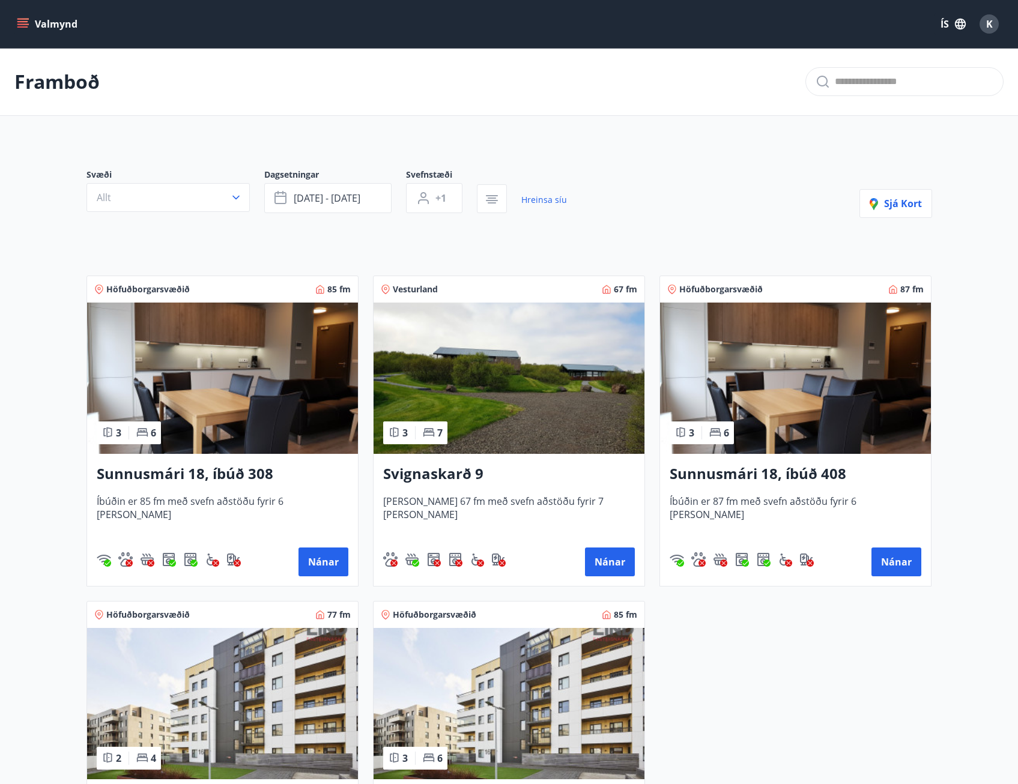
click at [23, 18] on icon "menu" at bounding box center [23, 24] width 12 height 12
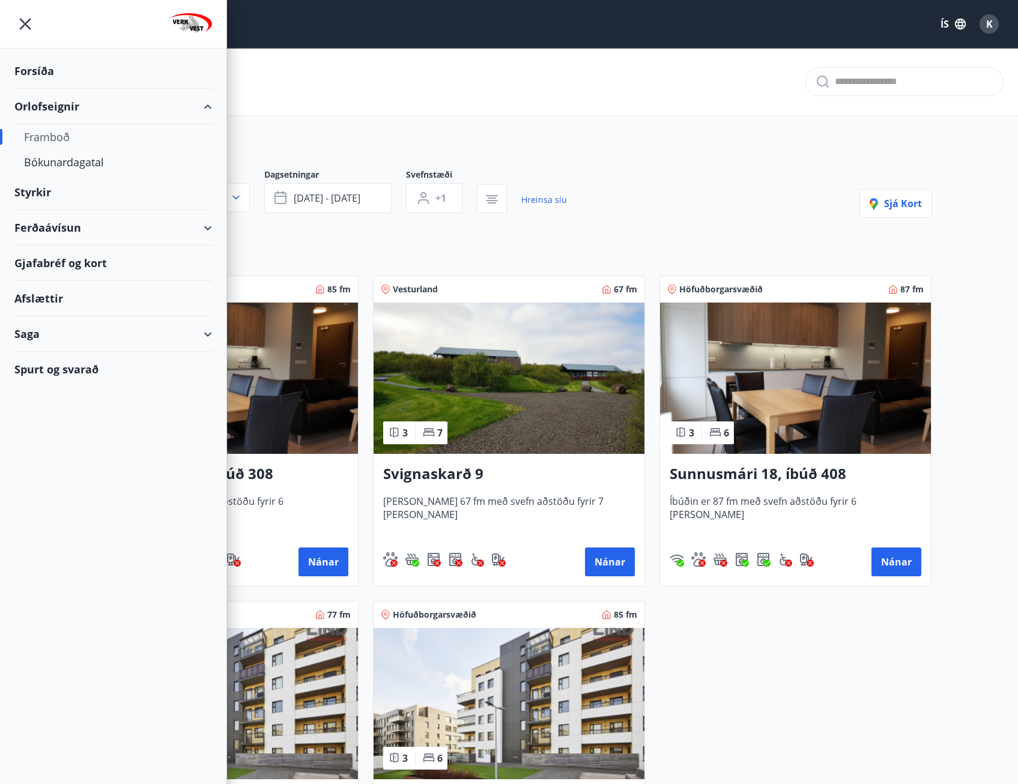
click at [39, 331] on div "Saga" at bounding box center [113, 334] width 198 height 35
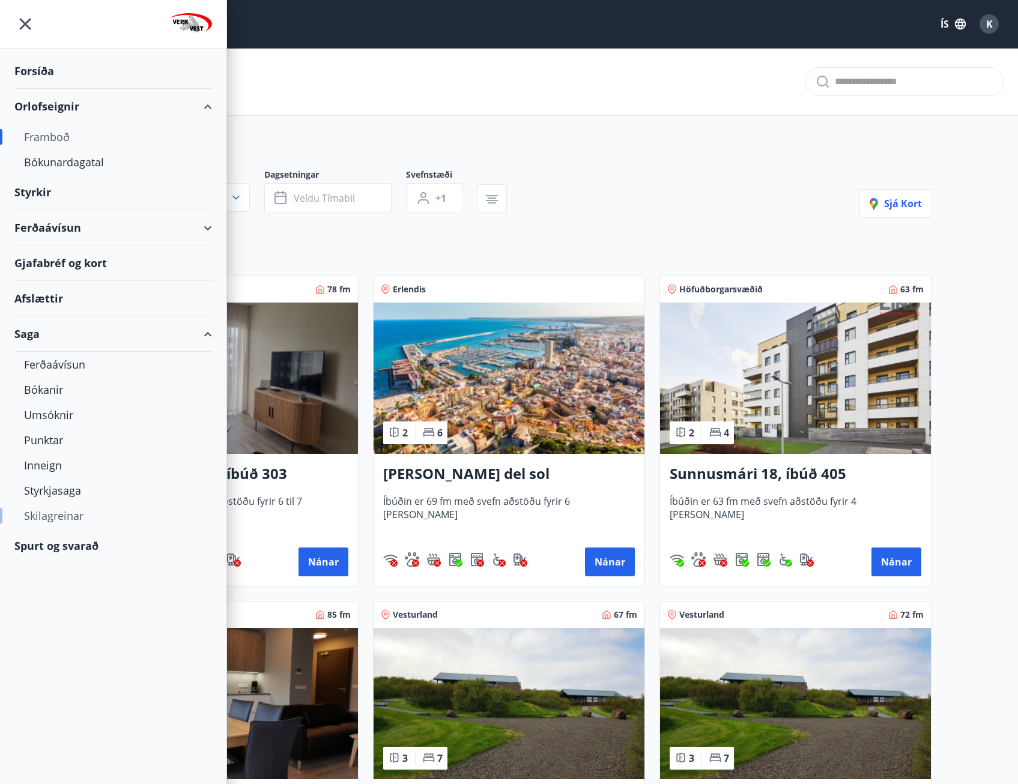
click at [66, 514] on div "Skilagreinar" at bounding box center [113, 515] width 178 height 25
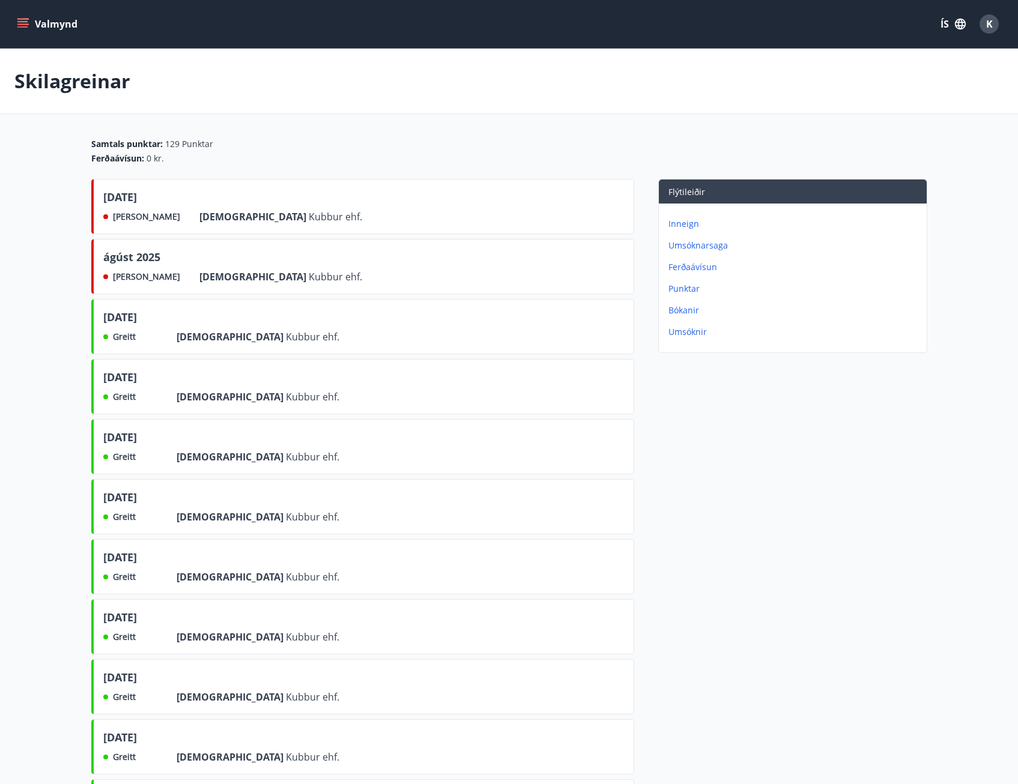
click at [989, 20] on span "K" at bounding box center [989, 23] width 7 height 13
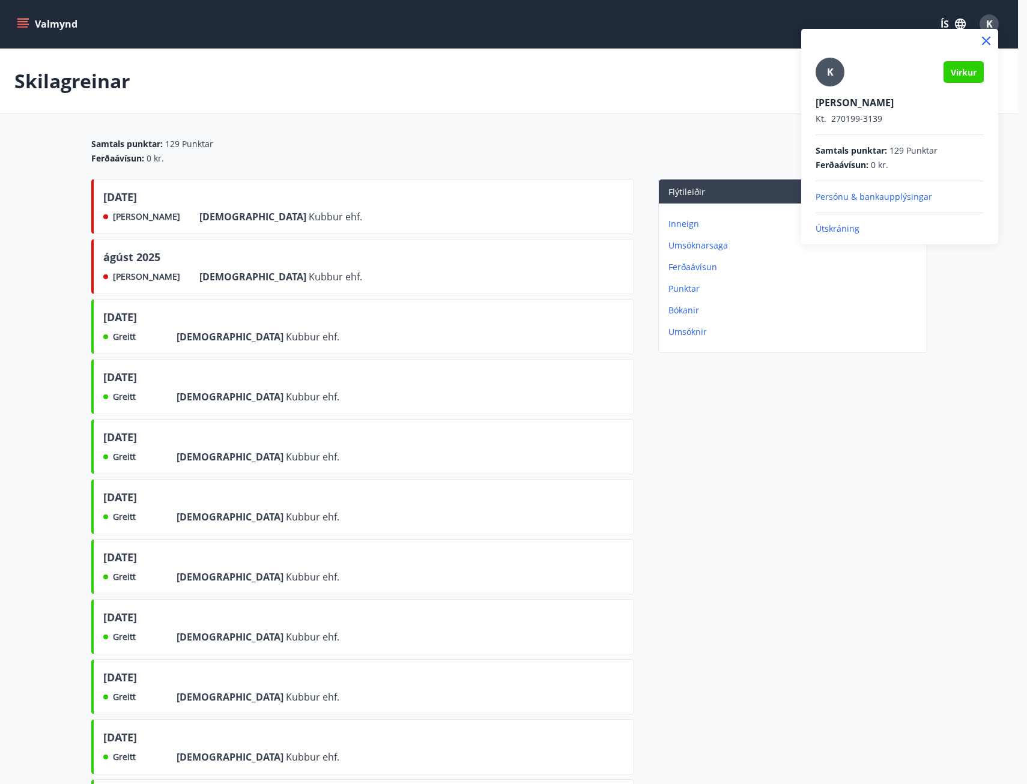
click at [849, 229] on p "Útskráning" at bounding box center [900, 229] width 168 height 12
